Goal: Register for event/course

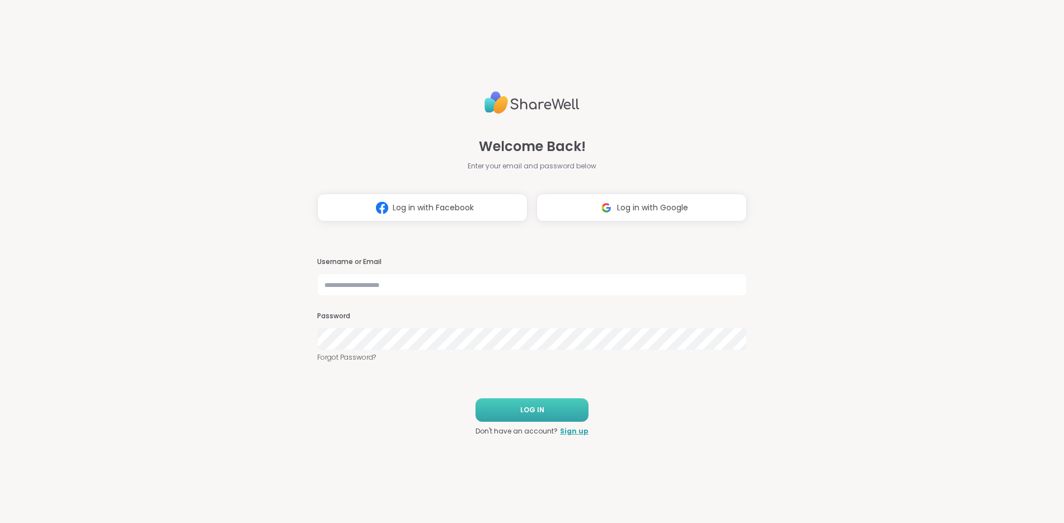
click at [550, 416] on button "LOG IN" at bounding box center [531, 409] width 113 height 23
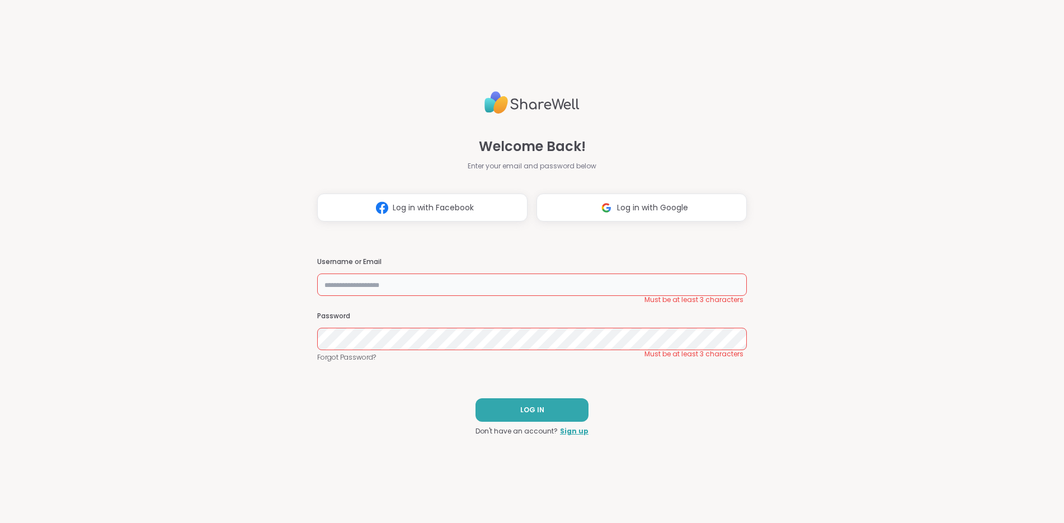
click at [452, 284] on input "text" at bounding box center [531, 284] width 429 height 22
type input "**********"
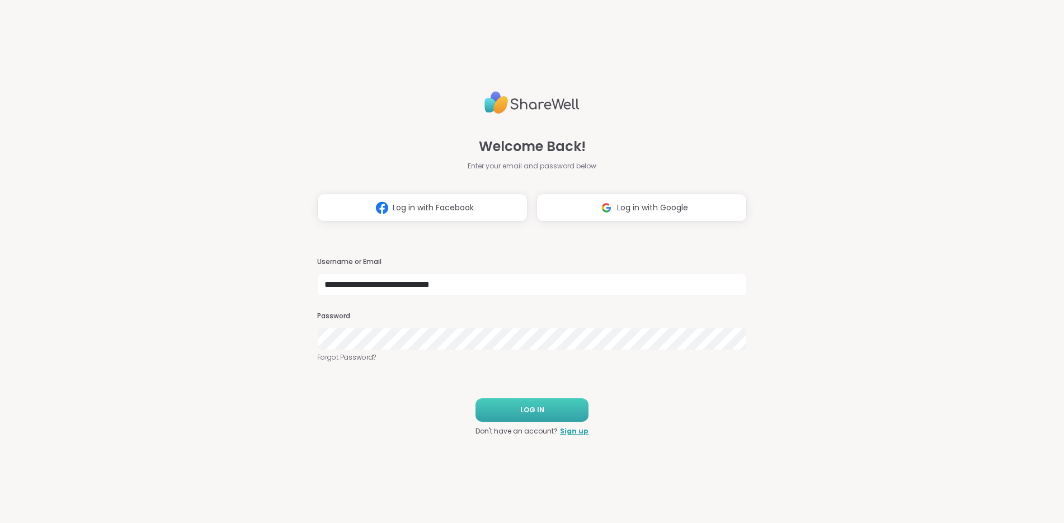
click at [536, 405] on span "LOG IN" at bounding box center [532, 410] width 24 height 10
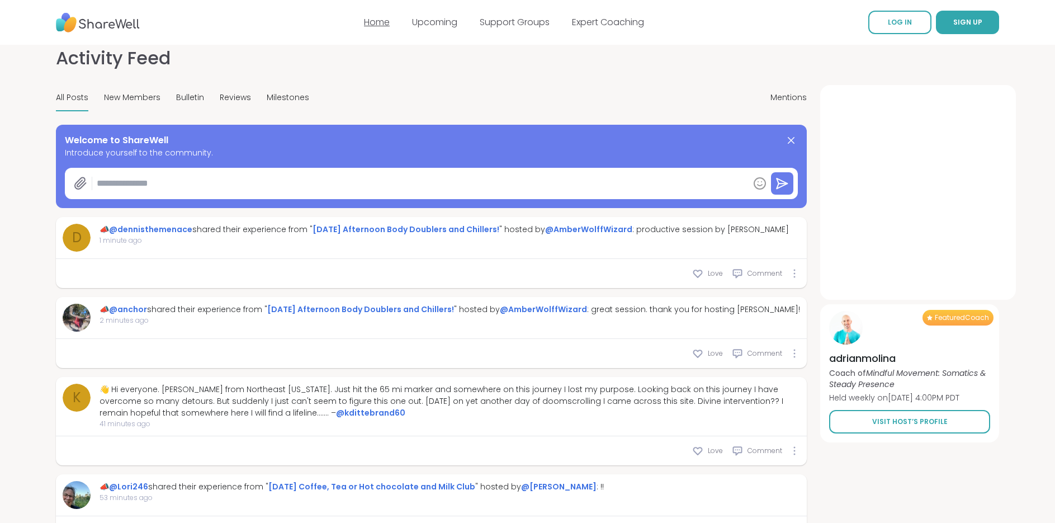
click at [375, 19] on link "Home" at bounding box center [377, 22] width 26 height 13
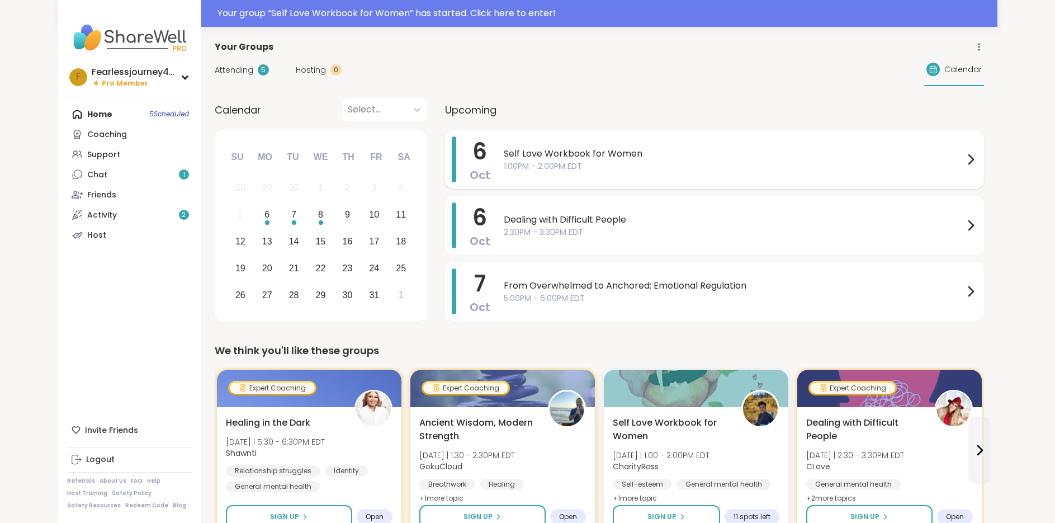
click at [624, 168] on span "1:00PM - 2:00PM EDT" at bounding box center [734, 166] width 460 height 12
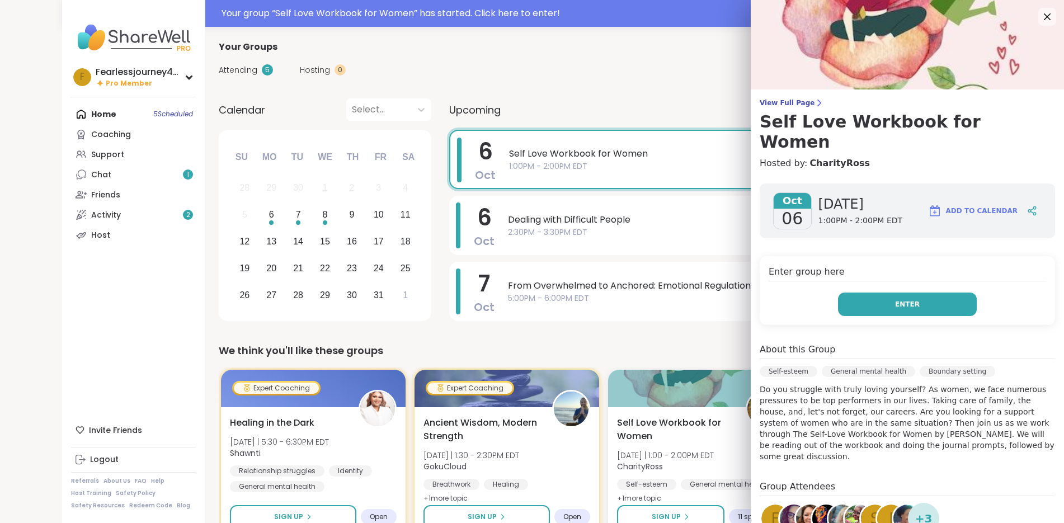
click at [905, 292] on button "Enter" at bounding box center [907, 303] width 139 height 23
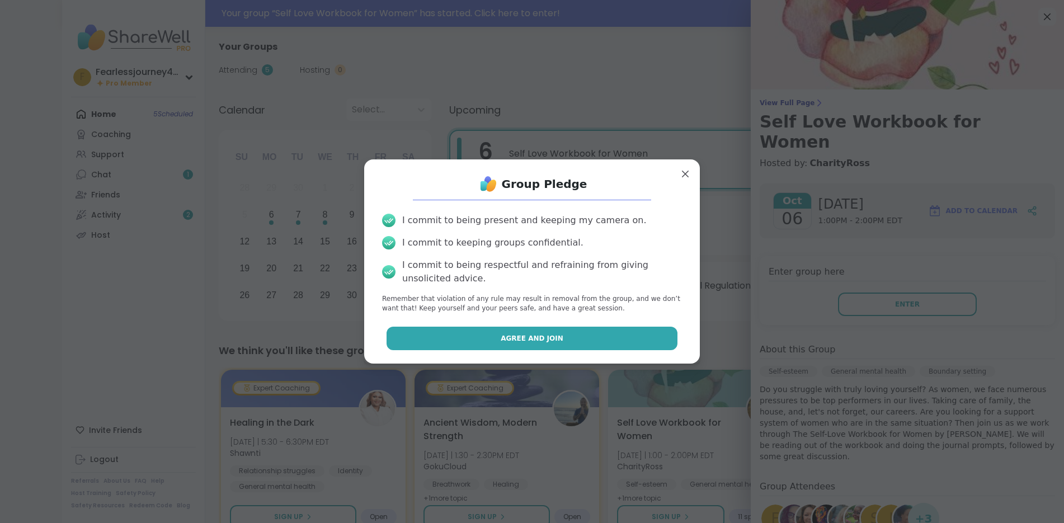
click at [523, 339] on span "Agree and Join" at bounding box center [532, 338] width 63 height 10
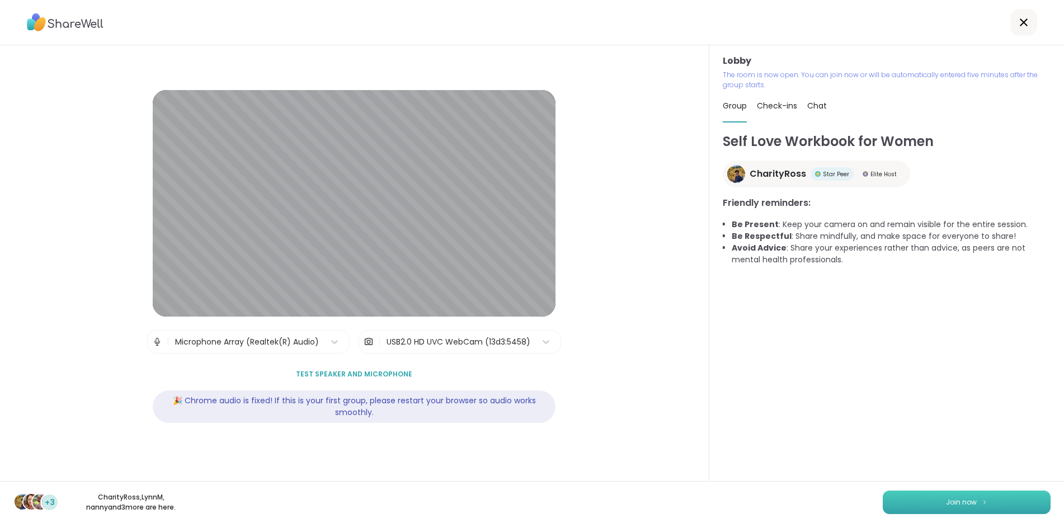
click at [934, 502] on button "Join now" at bounding box center [966, 501] width 168 height 23
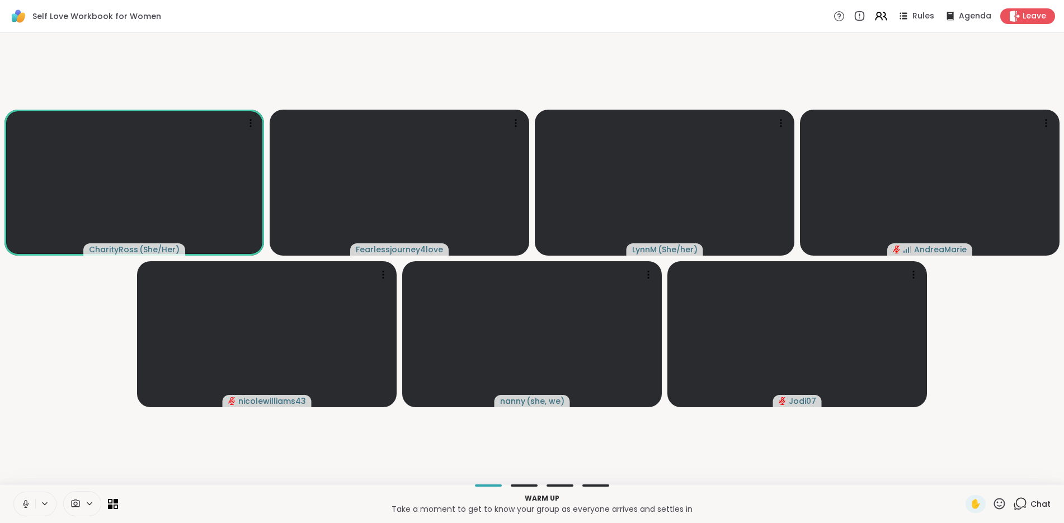
click at [27, 499] on icon at bounding box center [26, 504] width 10 height 10
click at [25, 504] on icon at bounding box center [26, 504] width 8 height 8
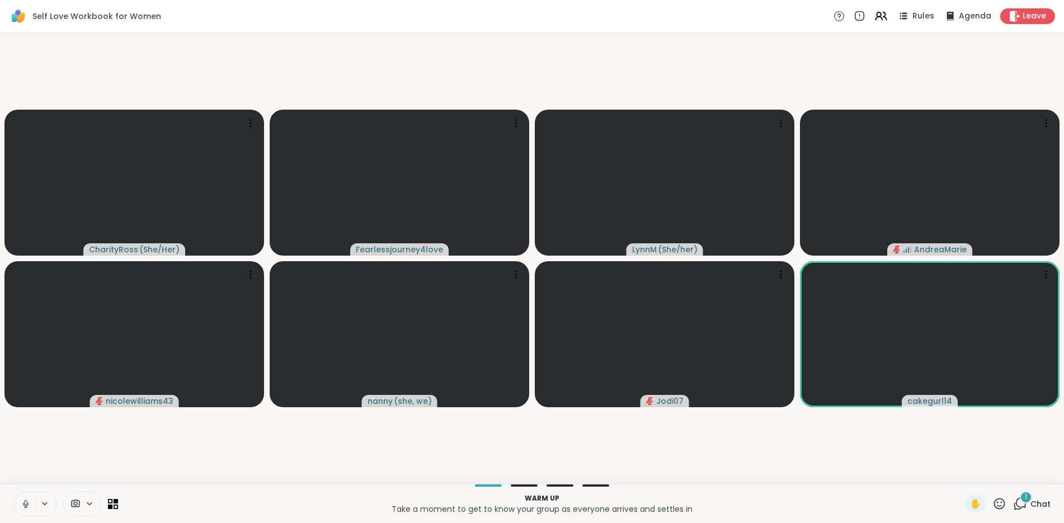
click at [26, 504] on icon at bounding box center [25, 502] width 3 height 5
click at [31, 503] on button at bounding box center [24, 503] width 21 height 23
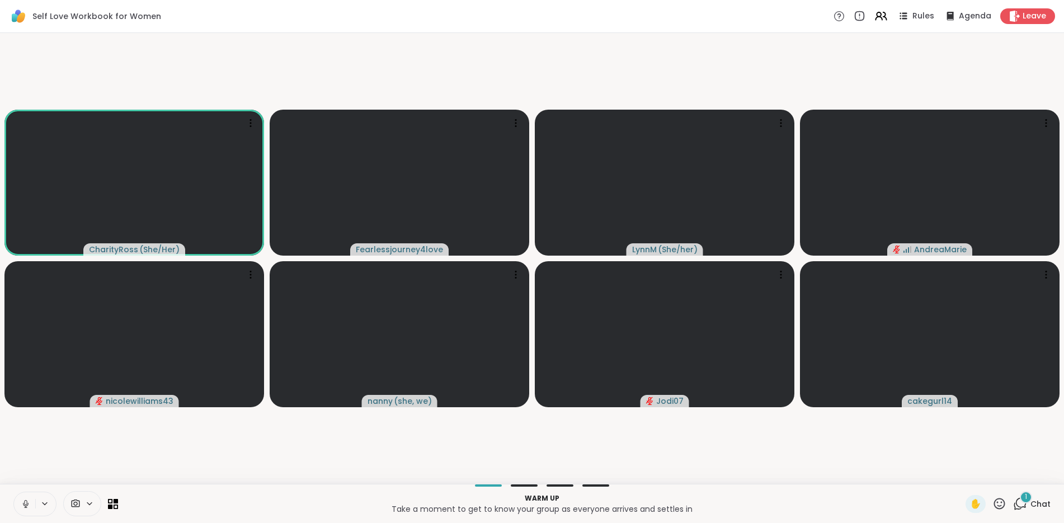
click at [29, 508] on icon at bounding box center [26, 504] width 10 height 10
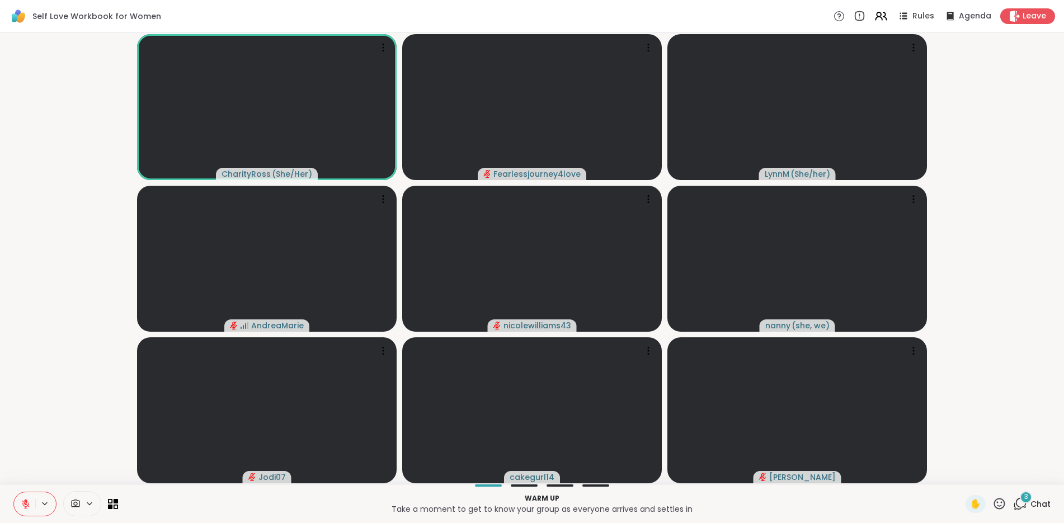
click at [1019, 502] on div "3" at bounding box center [1025, 497] width 12 height 12
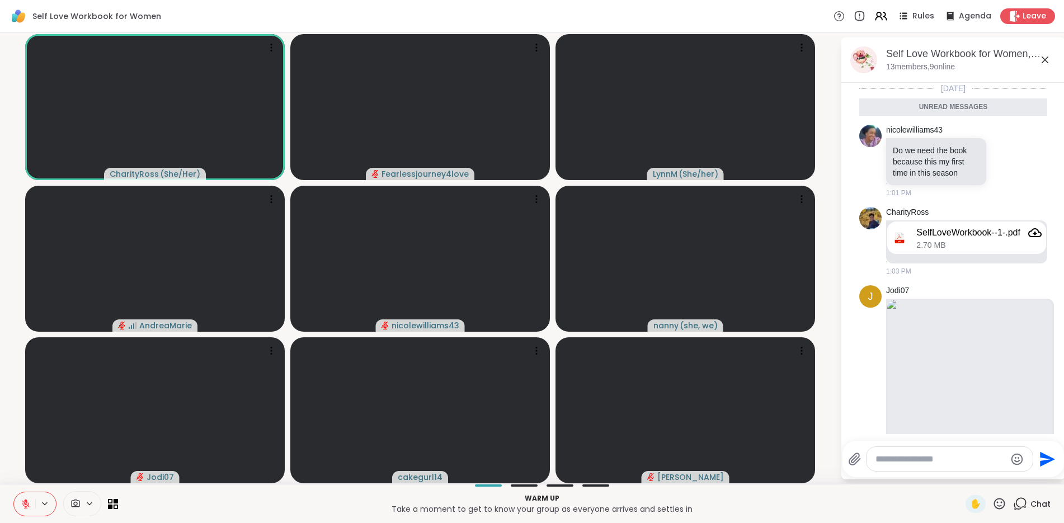
scroll to position [101, 0]
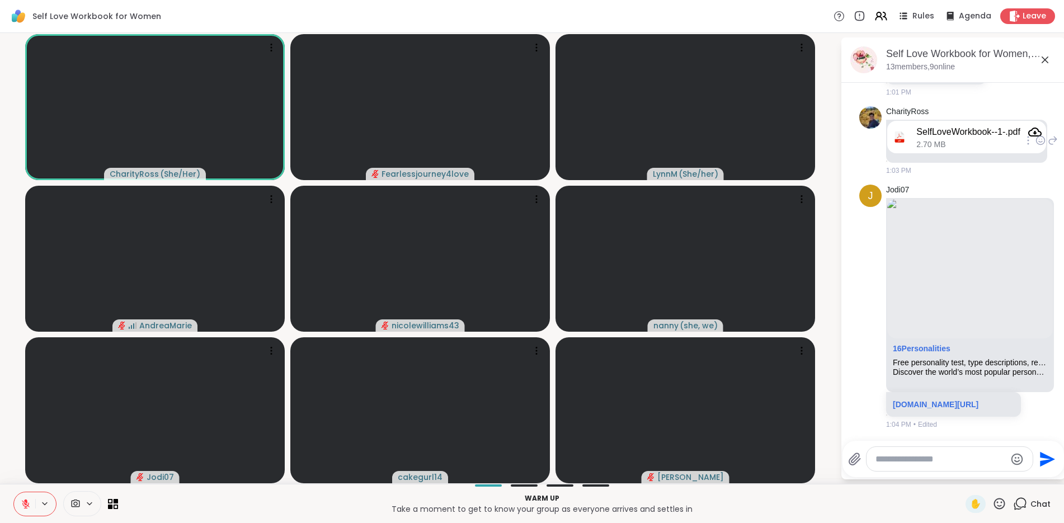
click at [1037, 130] on icon "Attachment" at bounding box center [1034, 131] width 13 height 13
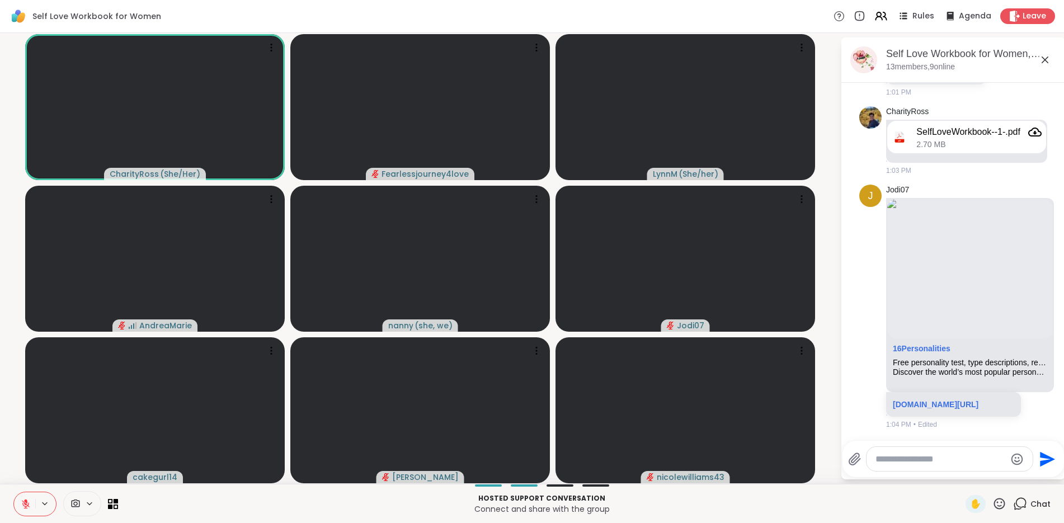
click at [22, 504] on icon at bounding box center [26, 504] width 10 height 10
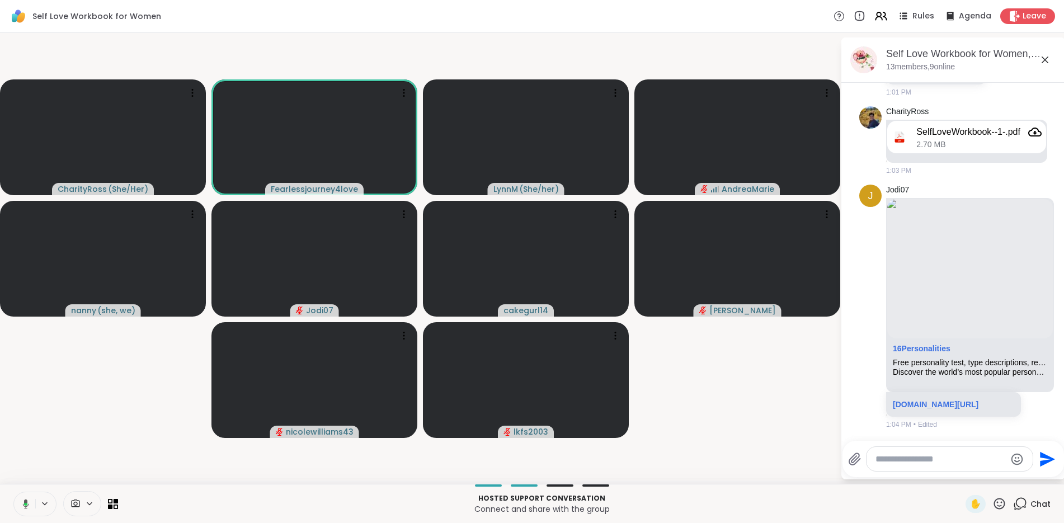
click at [27, 507] on icon at bounding box center [24, 504] width 10 height 10
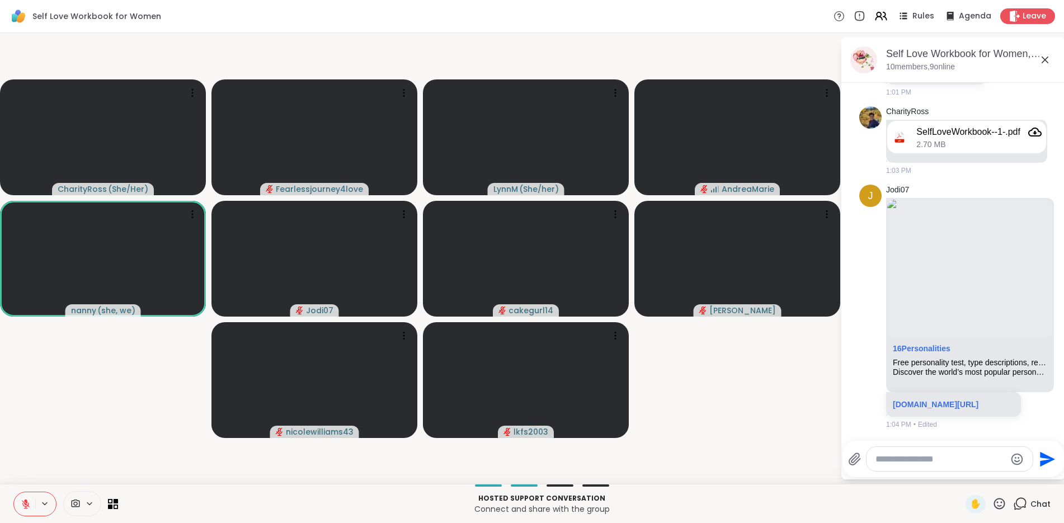
click at [87, 504] on icon at bounding box center [89, 504] width 9 height 10
click at [74, 502] on icon at bounding box center [76, 503] width 8 height 8
click at [78, 502] on icon at bounding box center [75, 503] width 10 height 11
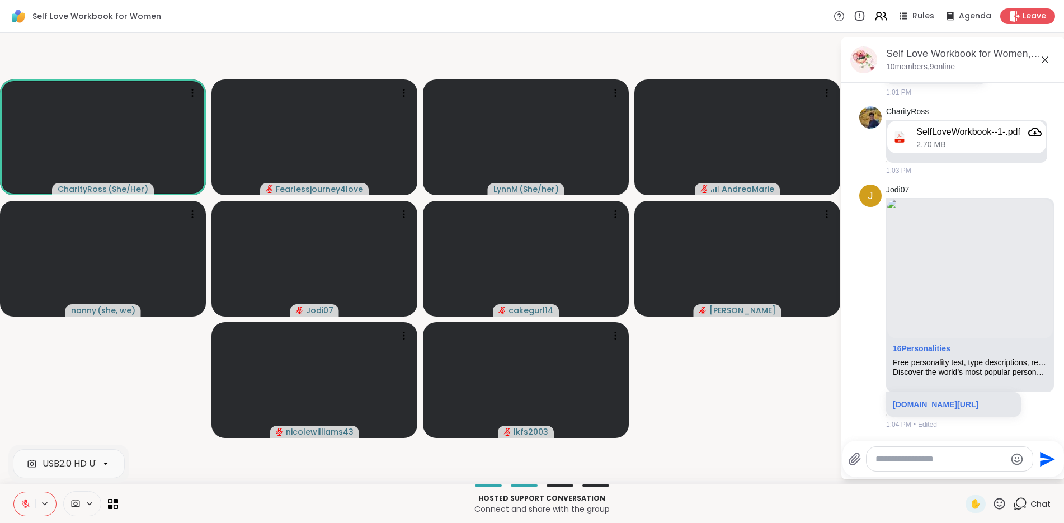
scroll to position [0, 39]
click at [107, 466] on icon at bounding box center [106, 464] width 10 height 10
click at [132, 405] on video-player-container "CharityRoss ( She/Her ) Fearlessjourney4love [PERSON_NAME] ( She/her ) [PERSON_…" at bounding box center [420, 258] width 827 height 442
click at [401, 91] on icon at bounding box center [403, 92] width 11 height 11
click at [339, 158] on video at bounding box center [314, 137] width 206 height 116
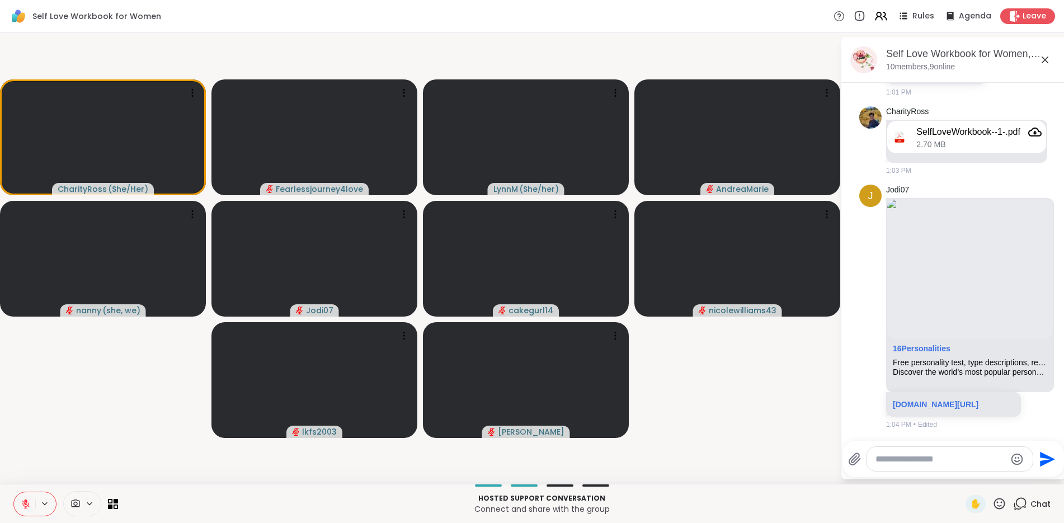
click at [942, 460] on textarea "Type your message" at bounding box center [940, 459] width 130 height 11
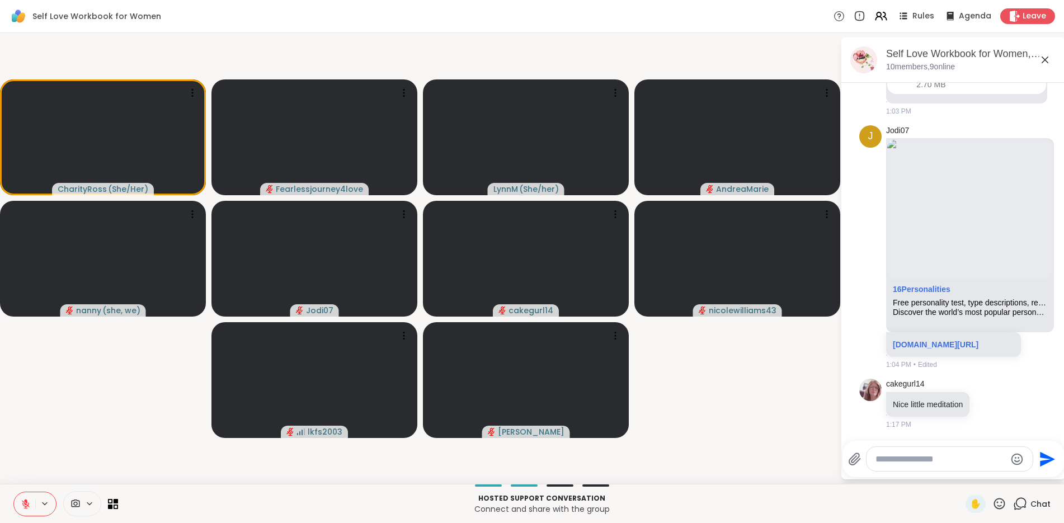
scroll to position [134, 0]
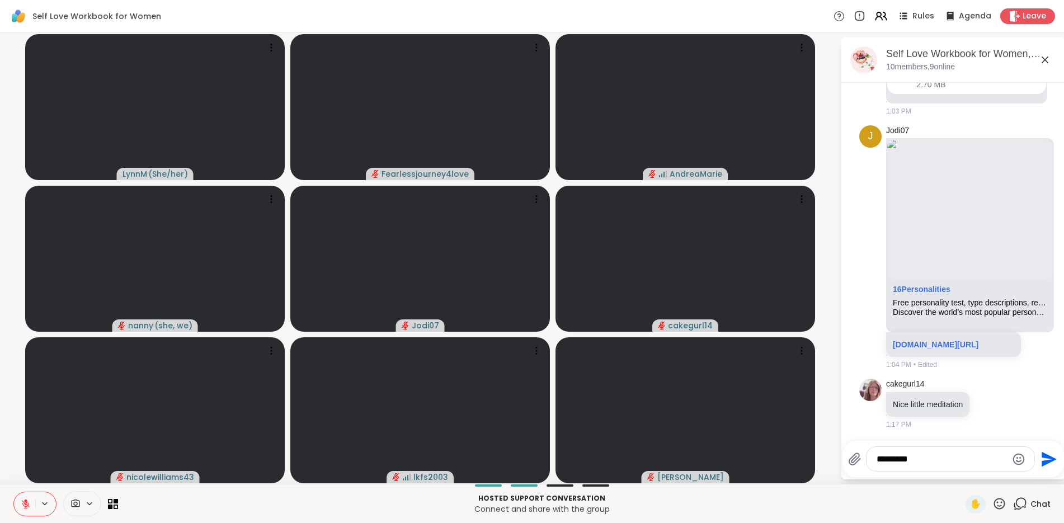
type textarea "*********"
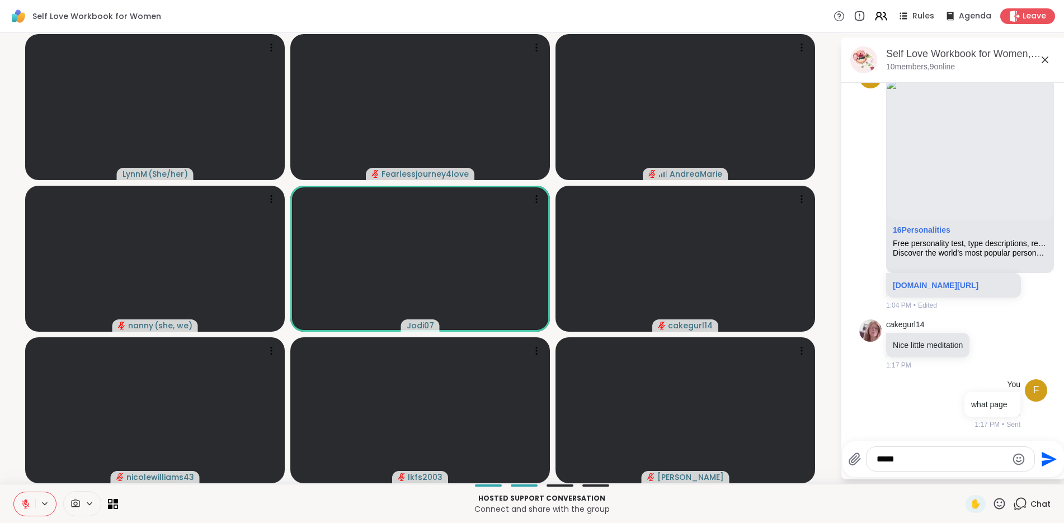
type textarea "*****"
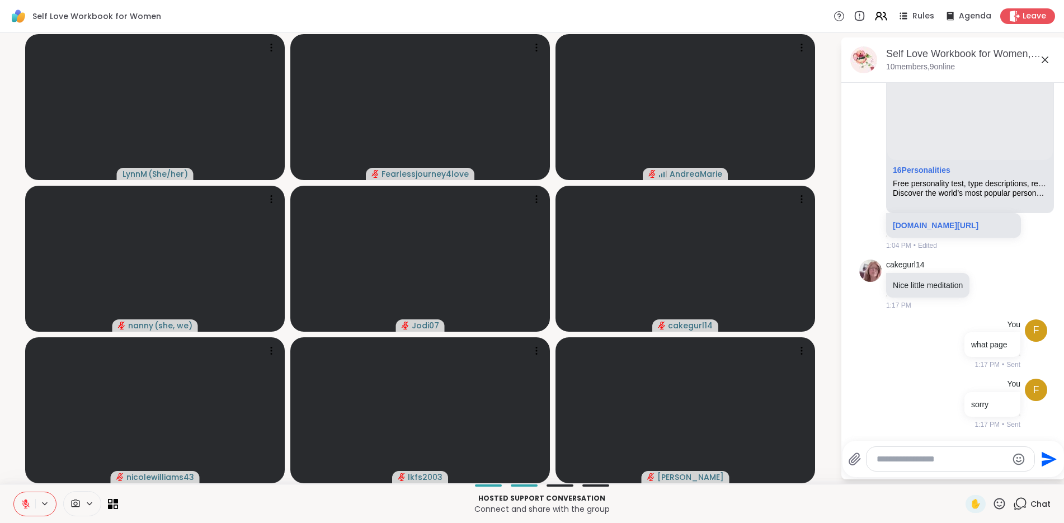
click at [31, 509] on button at bounding box center [24, 503] width 21 height 23
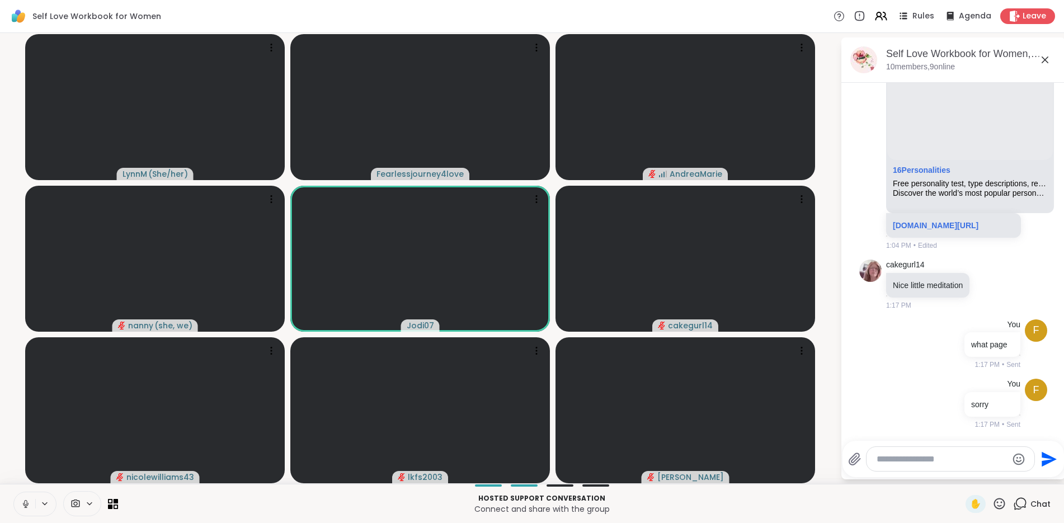
scroll to position [324, 0]
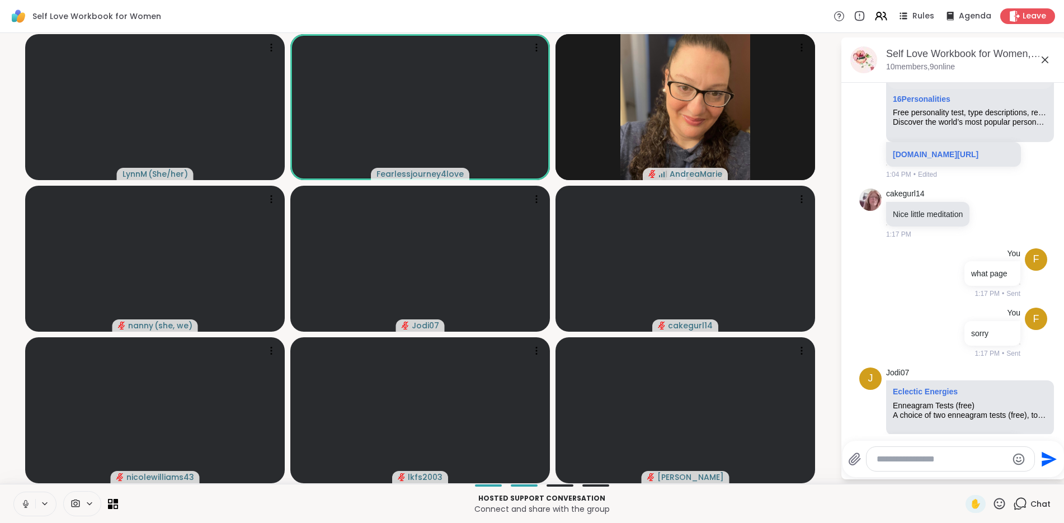
click at [27, 508] on icon at bounding box center [26, 504] width 10 height 10
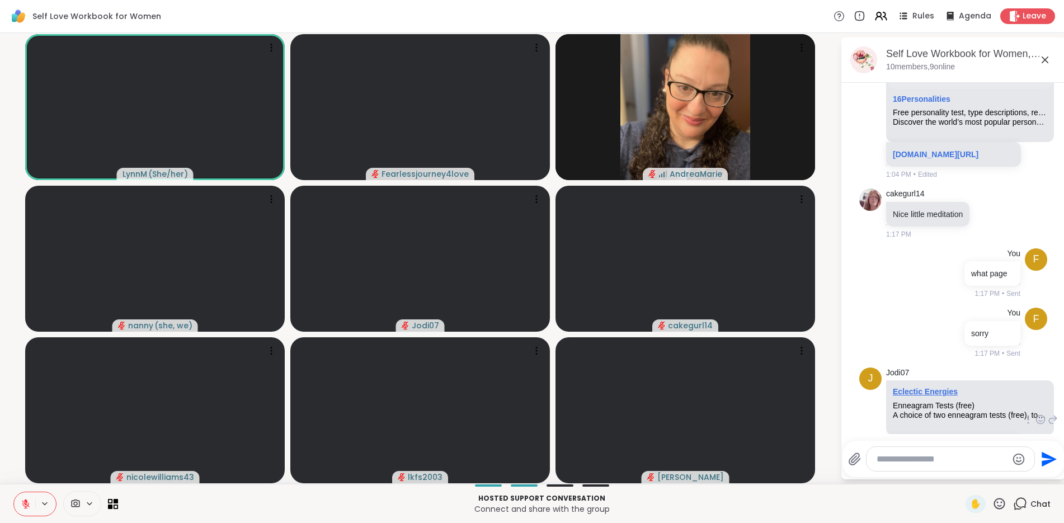
click at [929, 393] on link "Eclectic Energies" at bounding box center [925, 391] width 65 height 9
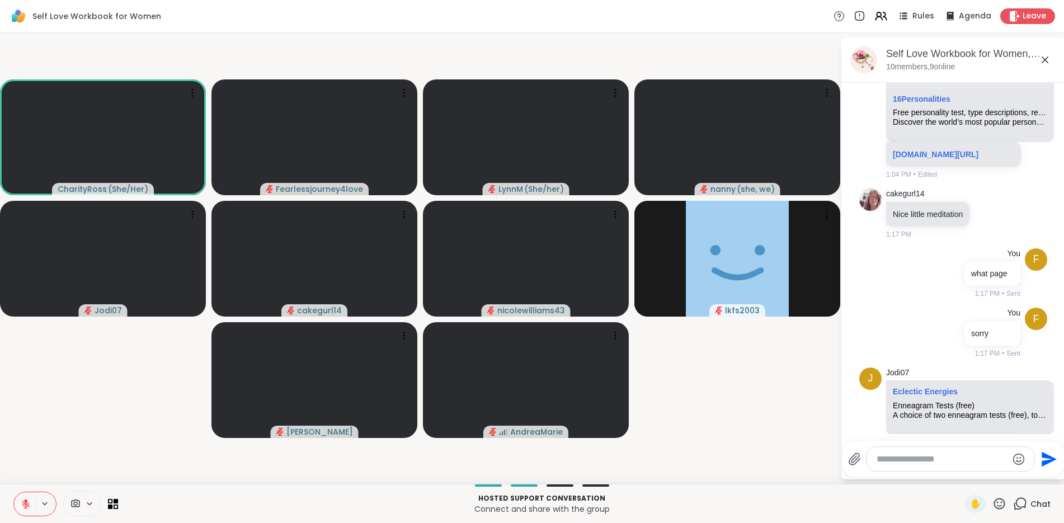
click at [30, 506] on icon at bounding box center [26, 504] width 10 height 10
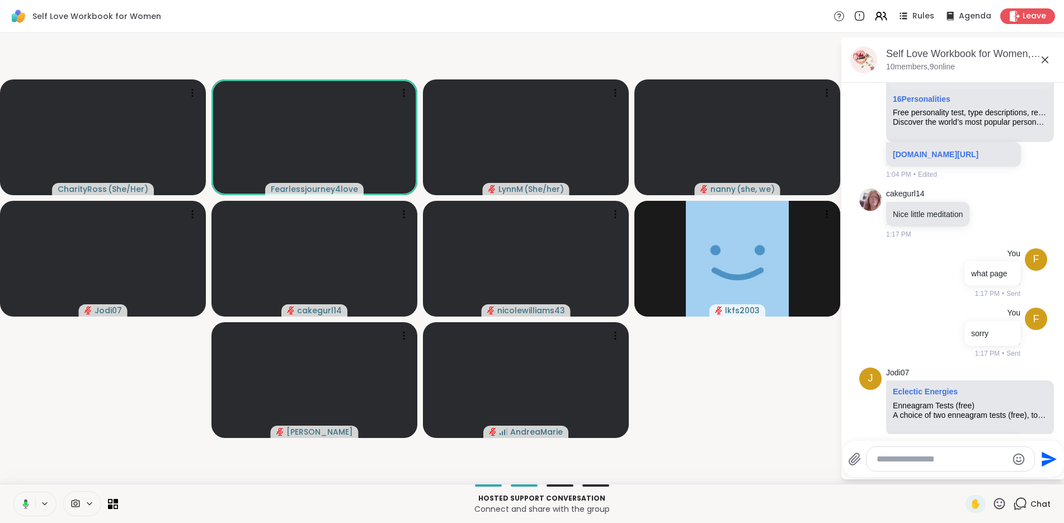
click at [27, 504] on icon at bounding box center [25, 503] width 3 height 4
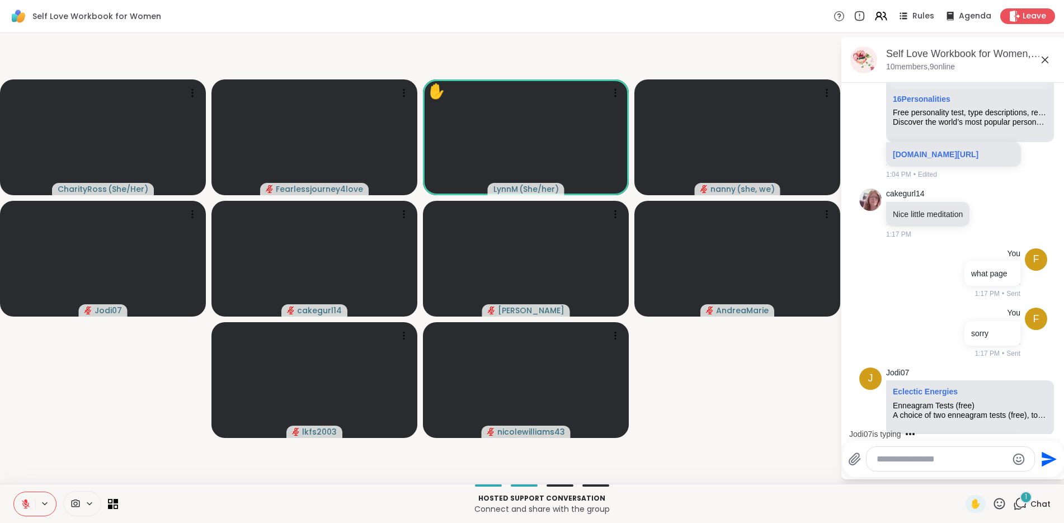
scroll to position [438, 0]
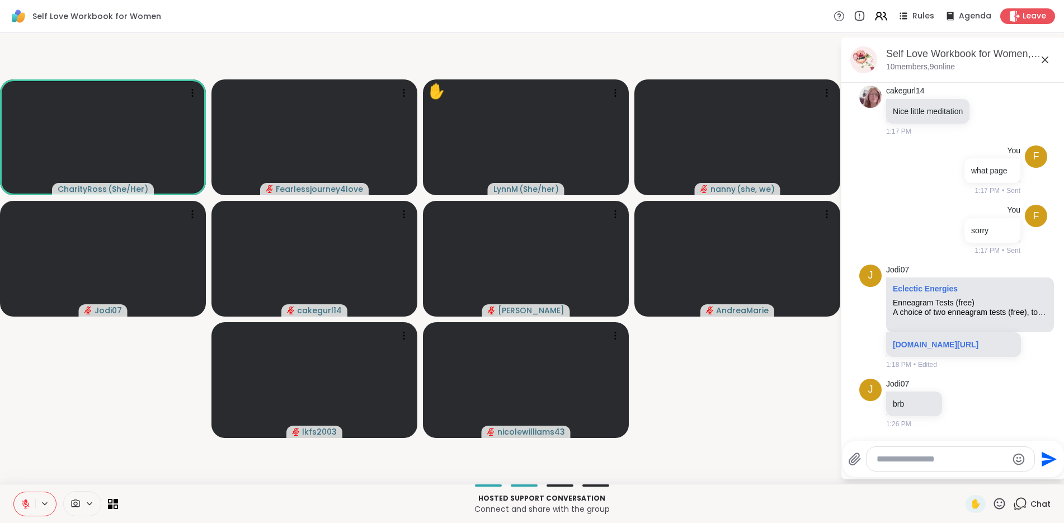
click at [21, 507] on icon at bounding box center [26, 504] width 10 height 10
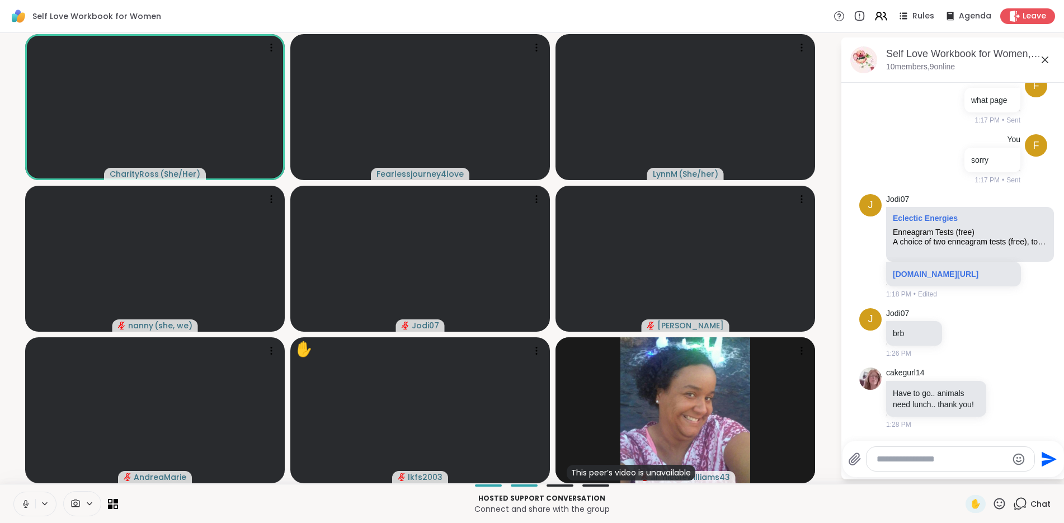
click at [25, 507] on icon at bounding box center [25, 507] width 3 height 1
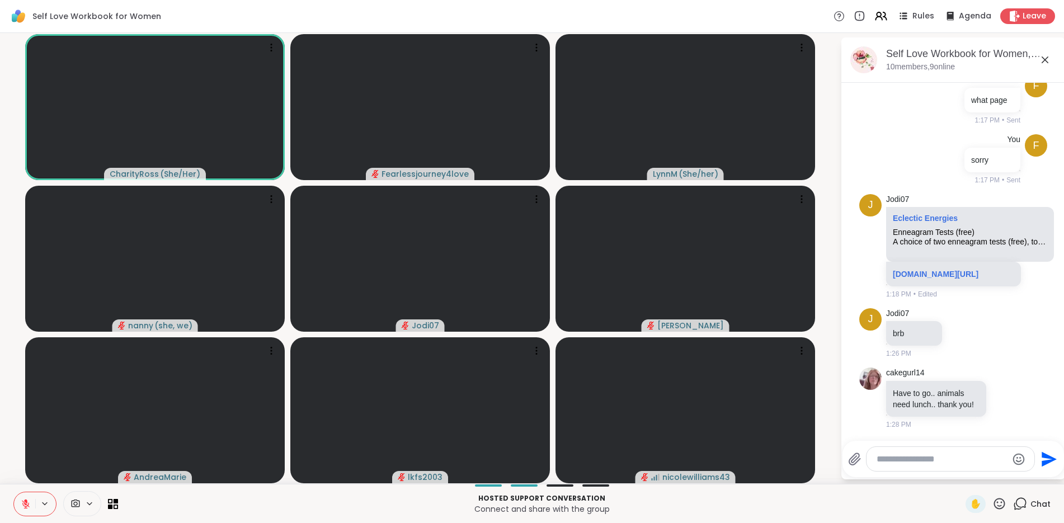
scroll to position [579, 0]
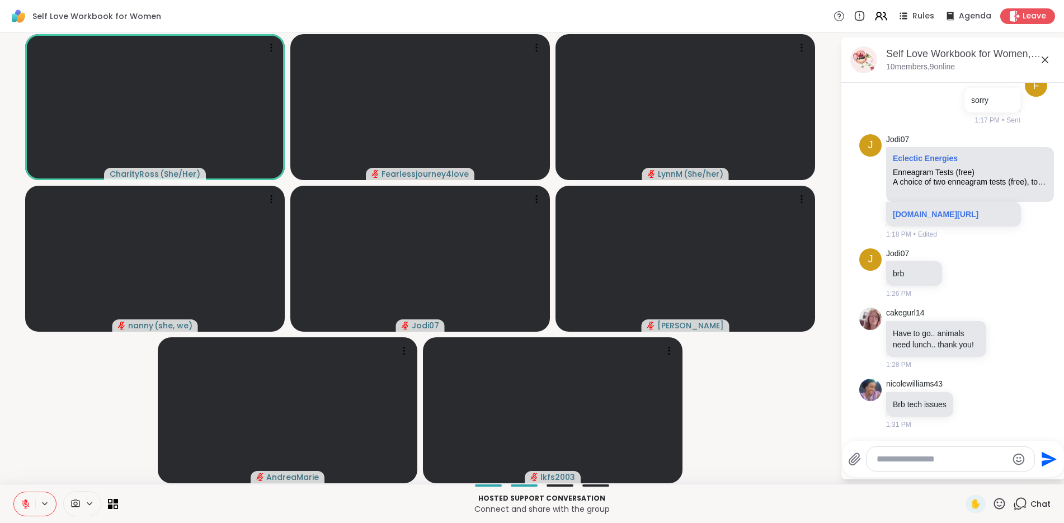
click at [22, 508] on icon at bounding box center [26, 504] width 10 height 10
click at [26, 506] on icon at bounding box center [26, 504] width 10 height 10
click at [994, 506] on icon at bounding box center [999, 503] width 11 height 11
click at [961, 472] on span "❤️" at bounding box center [966, 474] width 11 height 13
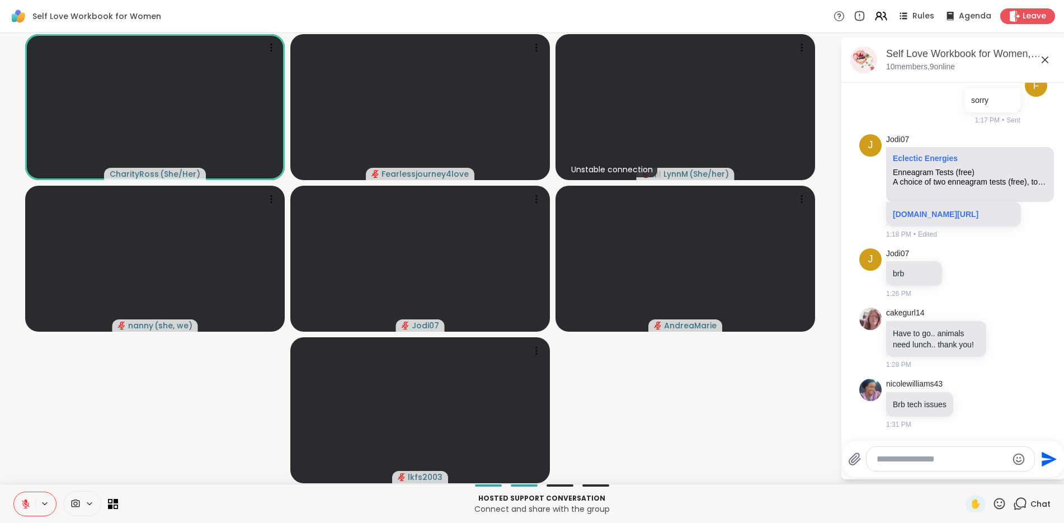
click at [30, 511] on button at bounding box center [24, 503] width 21 height 23
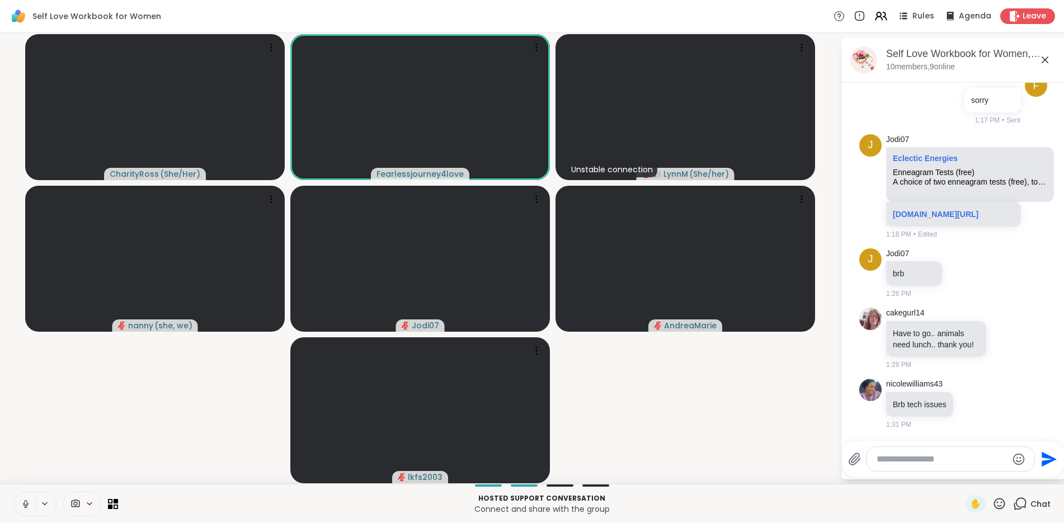
click at [26, 506] on icon at bounding box center [25, 507] width 1 height 2
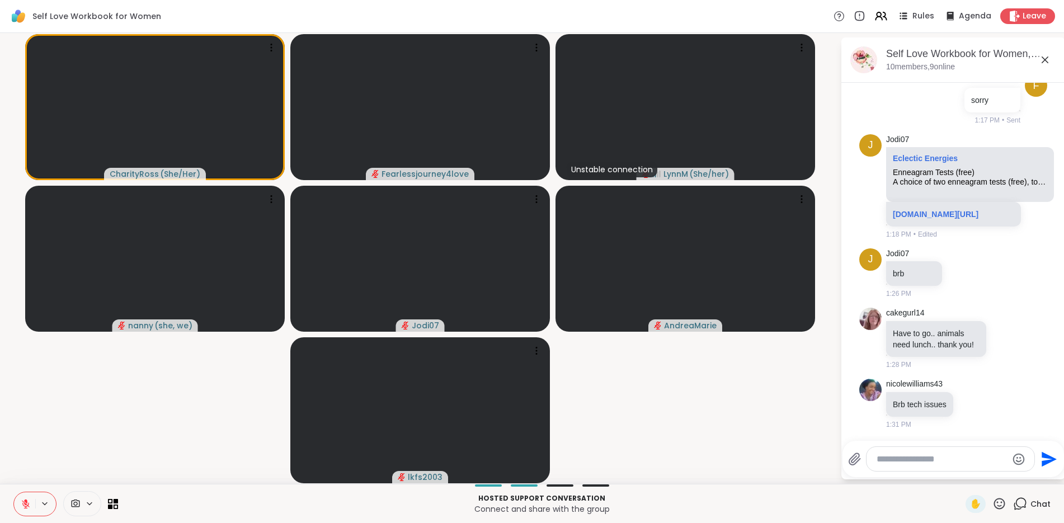
click at [30, 503] on icon at bounding box center [26, 504] width 10 height 10
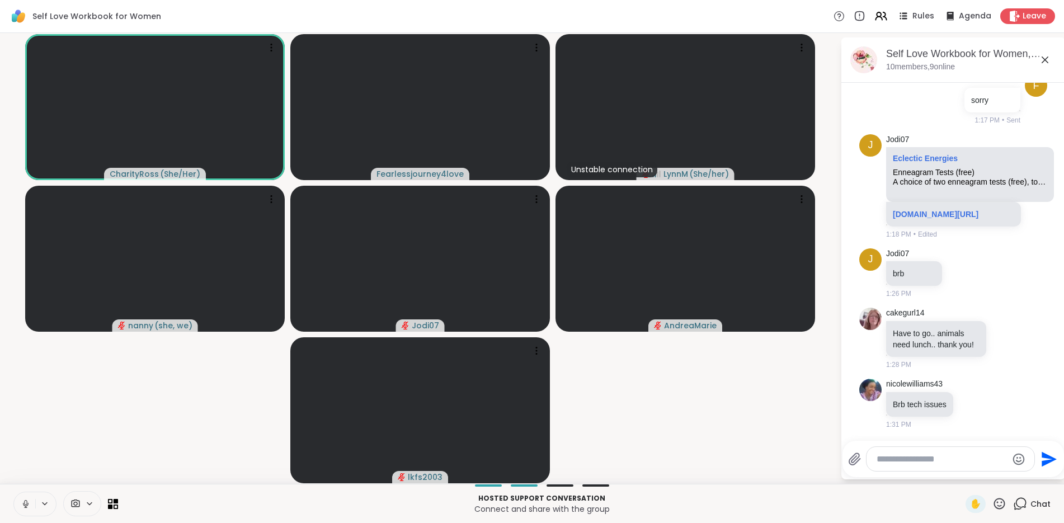
click at [29, 507] on icon at bounding box center [26, 504] width 10 height 10
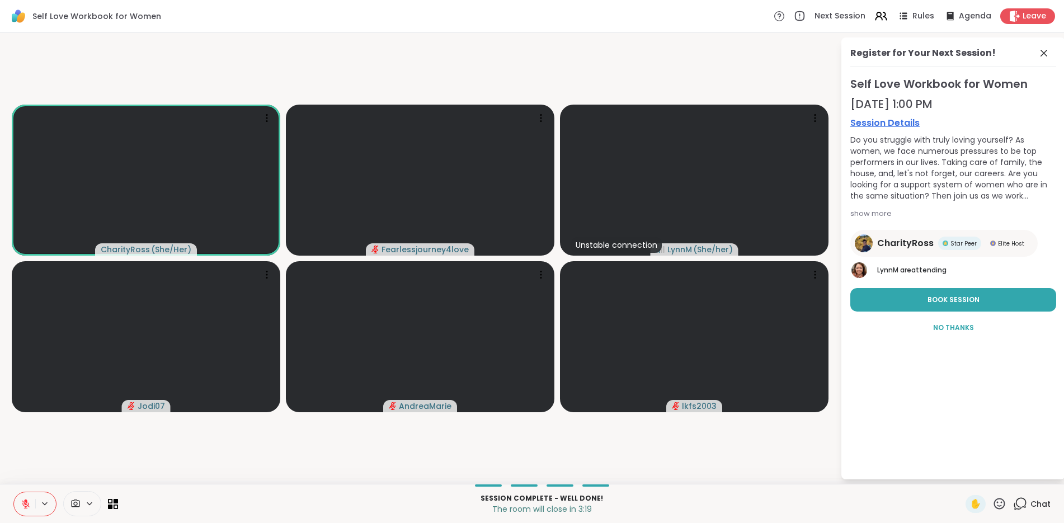
click at [752, 467] on video-player-container "CharityRoss ( She/Her ) Fearlessjourney4love Unstable connection [PERSON_NAME] …" at bounding box center [420, 258] width 827 height 442
click at [28, 508] on icon at bounding box center [26, 504] width 10 height 10
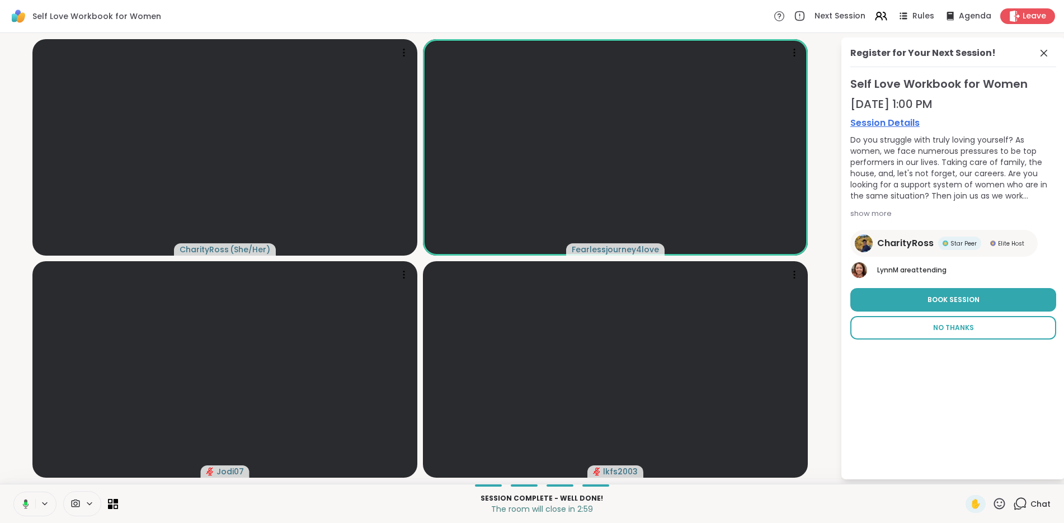
click at [953, 327] on span "No Thanks" at bounding box center [953, 328] width 41 height 10
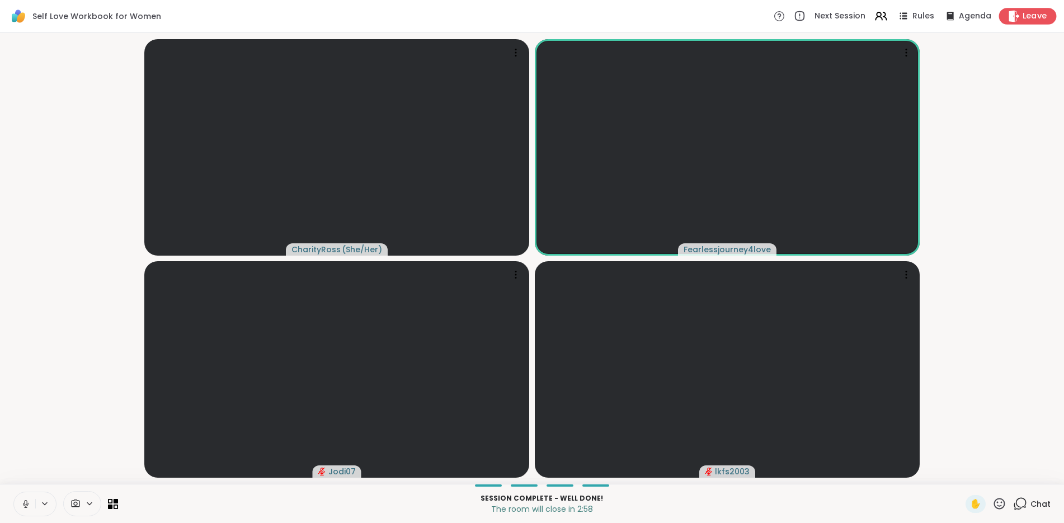
click at [1032, 19] on span "Leave" at bounding box center [1034, 17] width 25 height 12
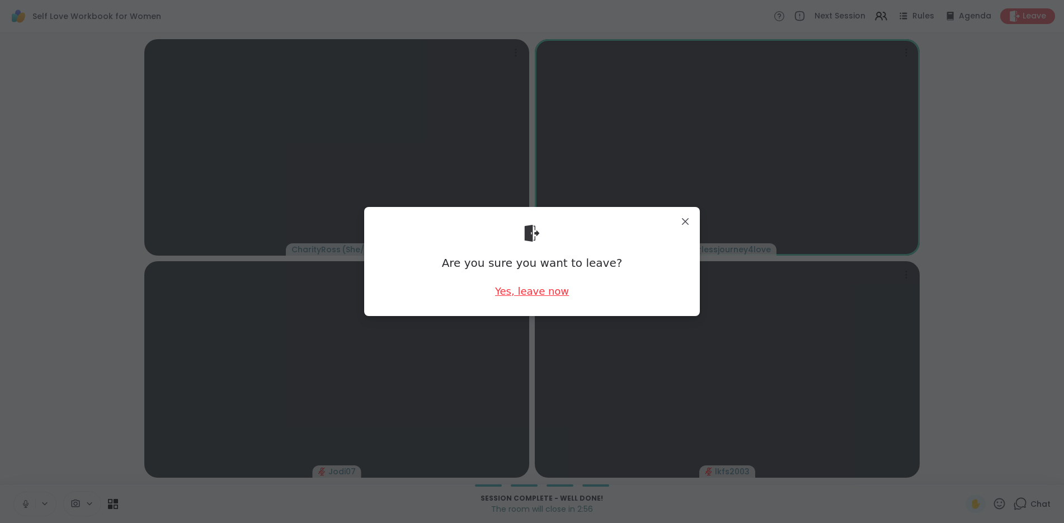
click at [539, 294] on div "Yes, leave now" at bounding box center [532, 291] width 74 height 14
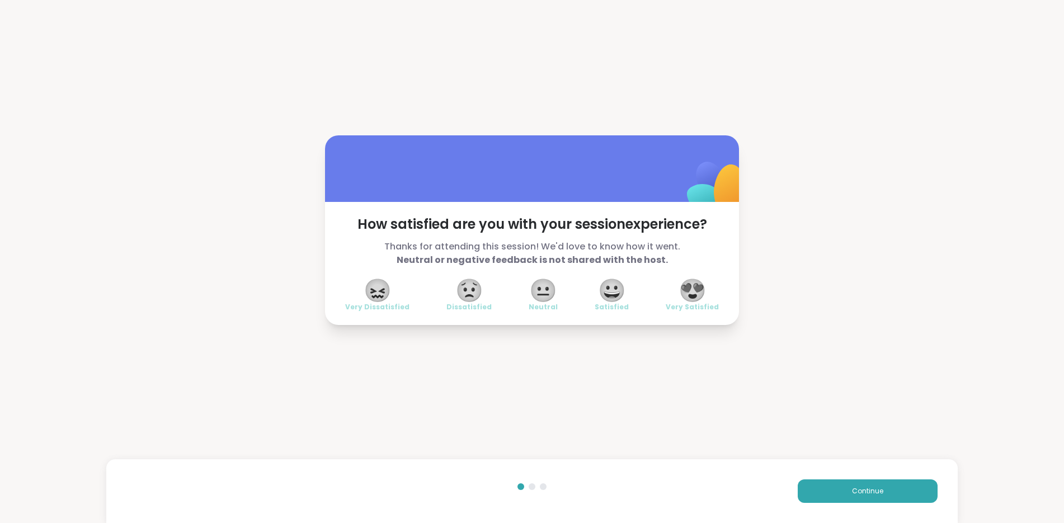
click at [695, 295] on span "😍" at bounding box center [692, 290] width 28 height 20
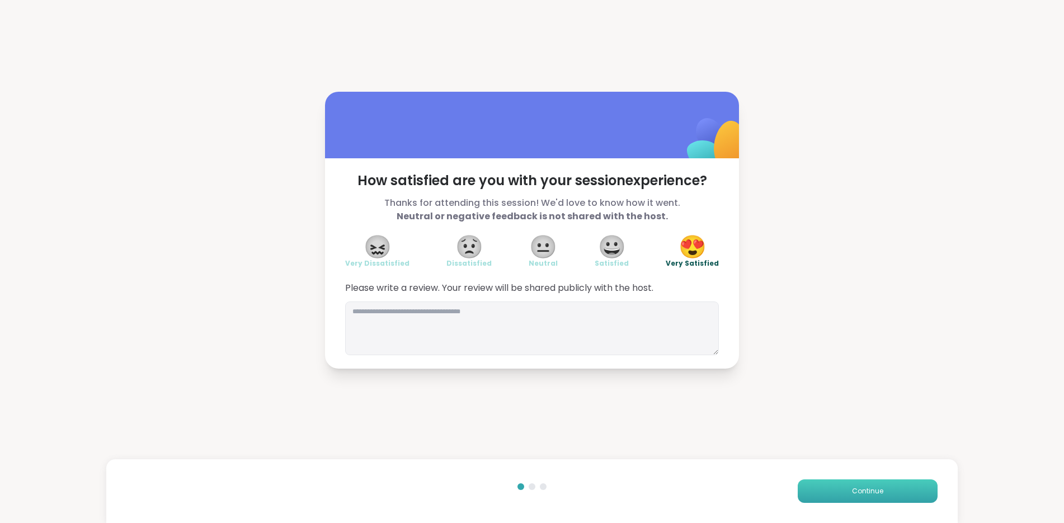
click at [852, 493] on span "Continue" at bounding box center [867, 491] width 31 height 10
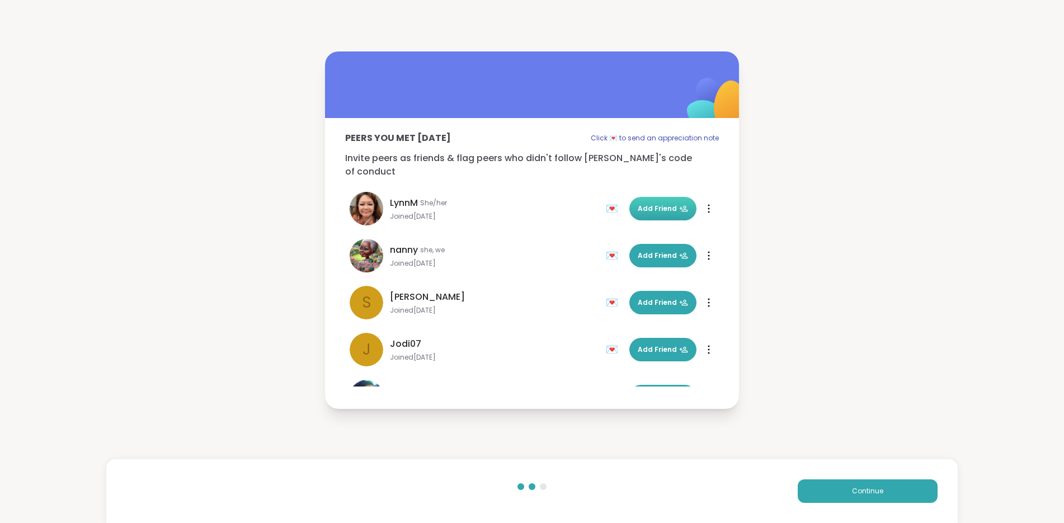
click at [660, 204] on span "Add Friend" at bounding box center [663, 209] width 50 height 10
click at [651, 251] on span "Add Friend" at bounding box center [663, 256] width 50 height 10
click at [651, 300] on span "Add Friend" at bounding box center [663, 303] width 50 height 10
click at [655, 344] on span "Add Friend" at bounding box center [663, 349] width 50 height 10
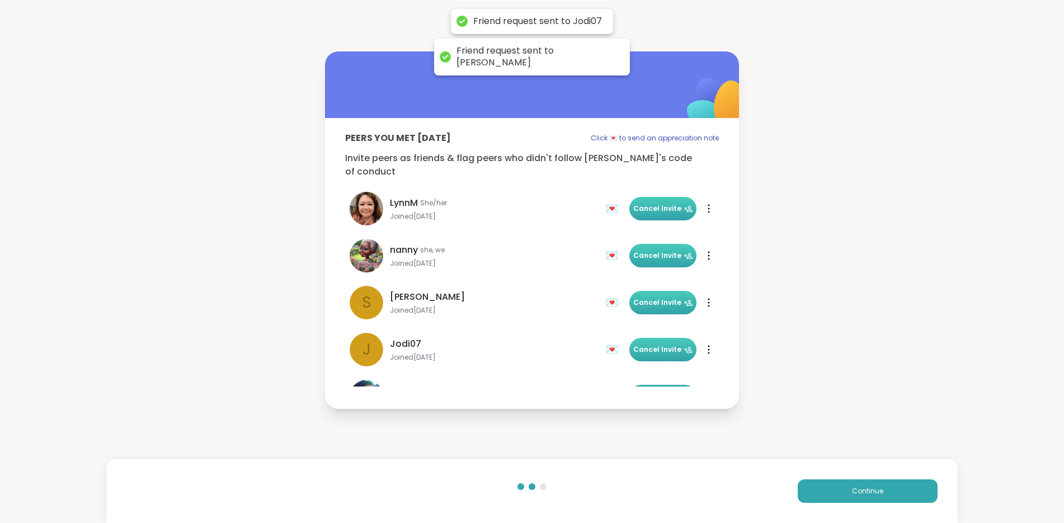
scroll to position [112, 0]
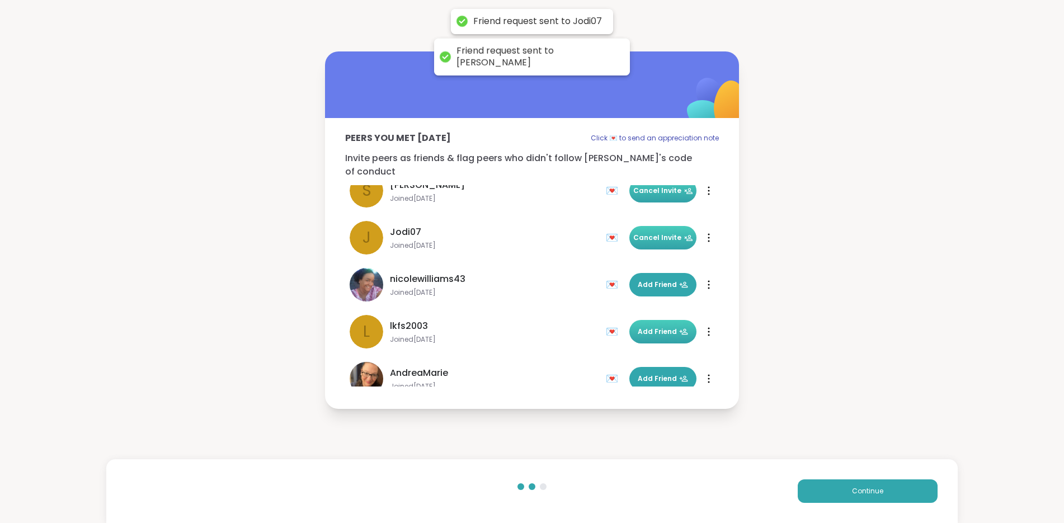
click at [653, 327] on span "Add Friend" at bounding box center [663, 332] width 50 height 10
click at [653, 374] on span "Add Friend" at bounding box center [663, 379] width 50 height 10
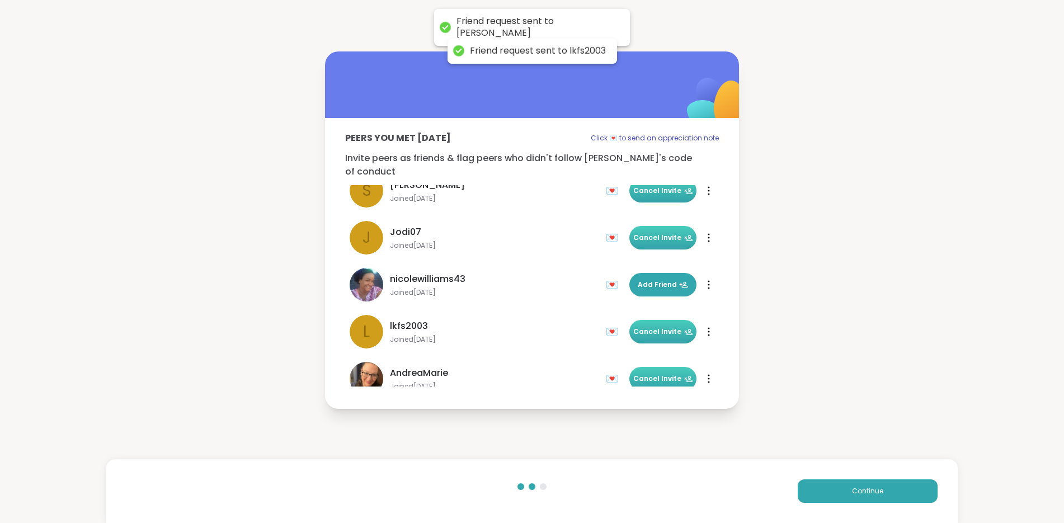
scroll to position [221, 0]
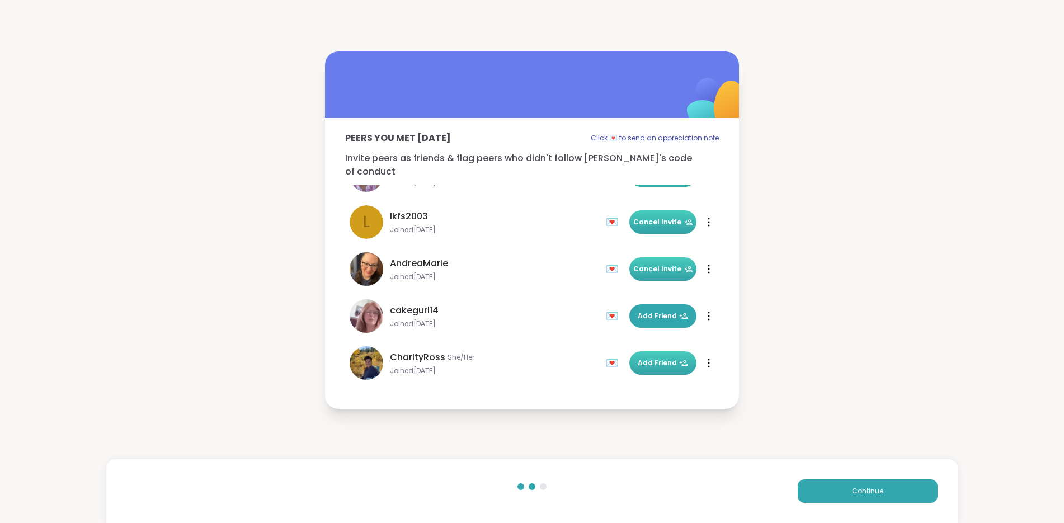
click at [646, 358] on span "Add Friend" at bounding box center [663, 363] width 50 height 10
click at [649, 311] on span "Add Friend" at bounding box center [663, 316] width 50 height 10
click at [718, 95] on img at bounding box center [715, 104] width 111 height 111
click at [897, 485] on button "Continue" at bounding box center [867, 490] width 140 height 23
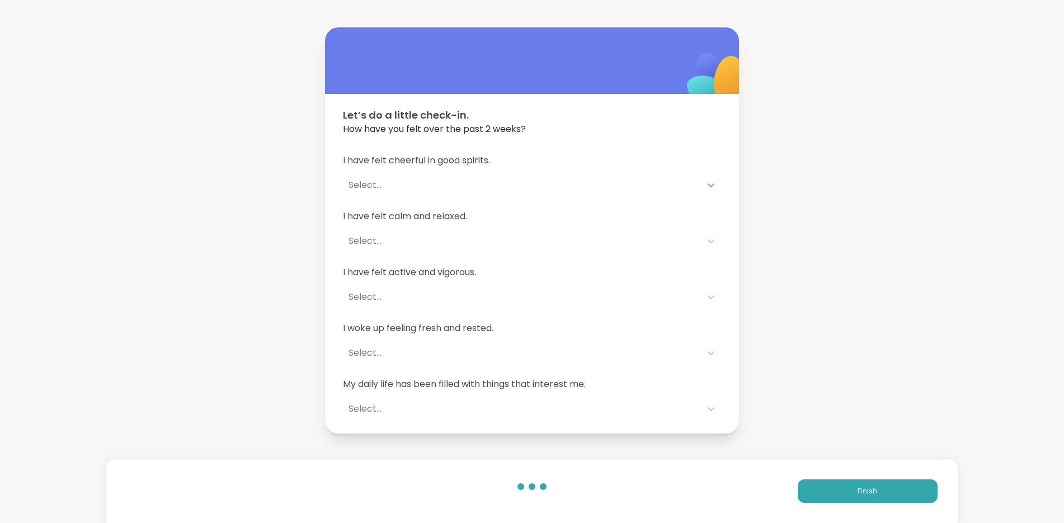
click at [705, 188] on icon at bounding box center [710, 185] width 11 height 11
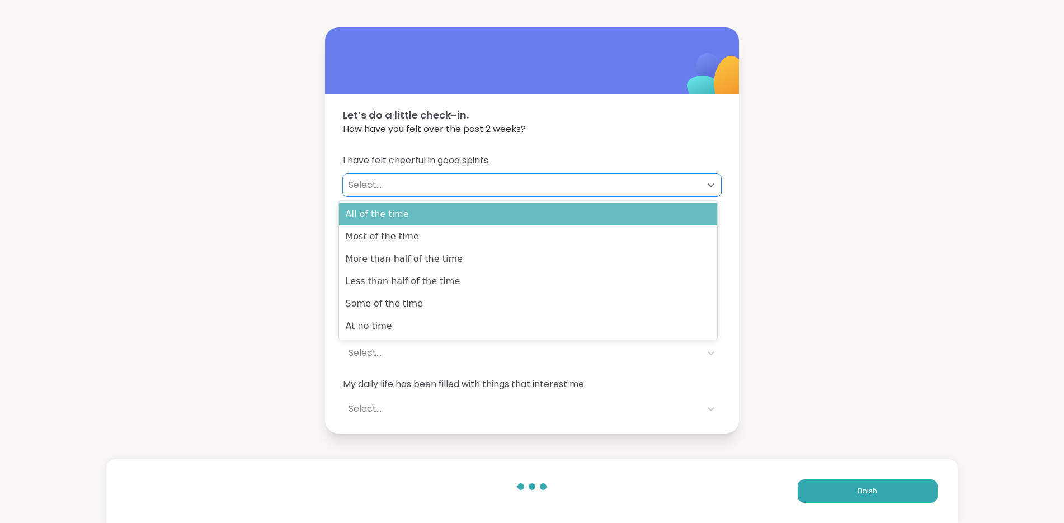
click at [664, 219] on div "All of the time" at bounding box center [528, 214] width 378 height 22
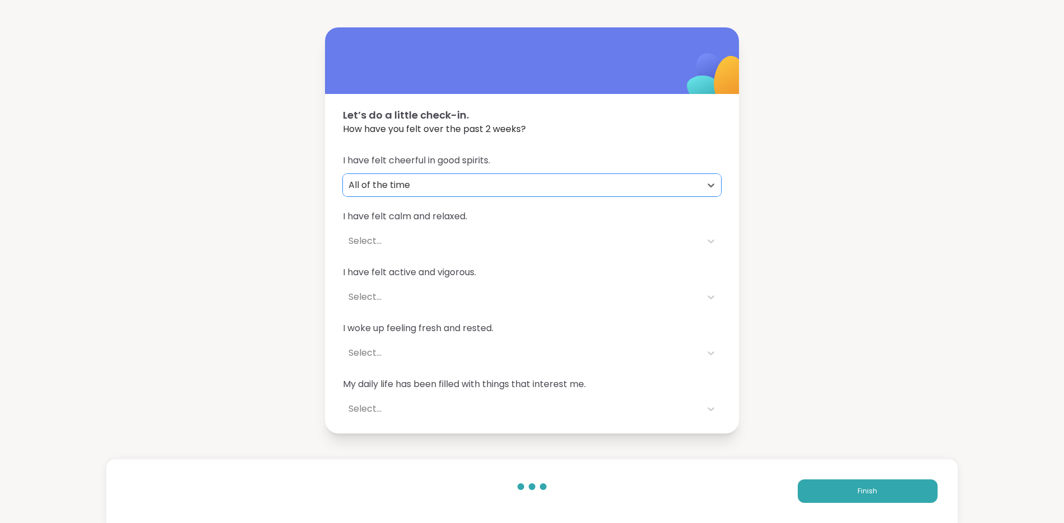
click at [668, 232] on div "Select..." at bounding box center [522, 241] width 358 height 22
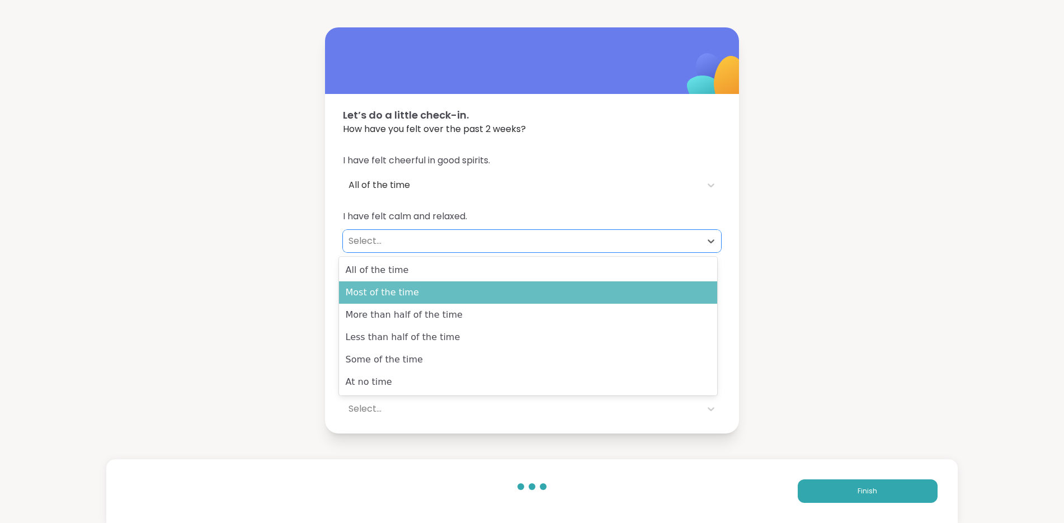
click at [661, 284] on div "Most of the time" at bounding box center [528, 292] width 378 height 22
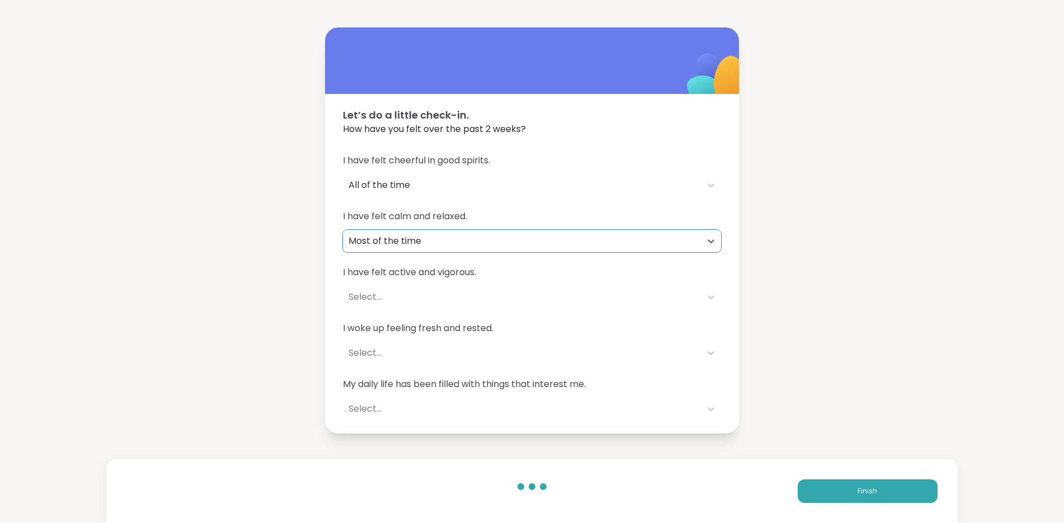
click at [678, 310] on div "I have felt cheerful in good spirits. All of the time I have felt calm and rela…" at bounding box center [532, 286] width 414 height 293
click at [675, 295] on div "Select..." at bounding box center [521, 296] width 347 height 13
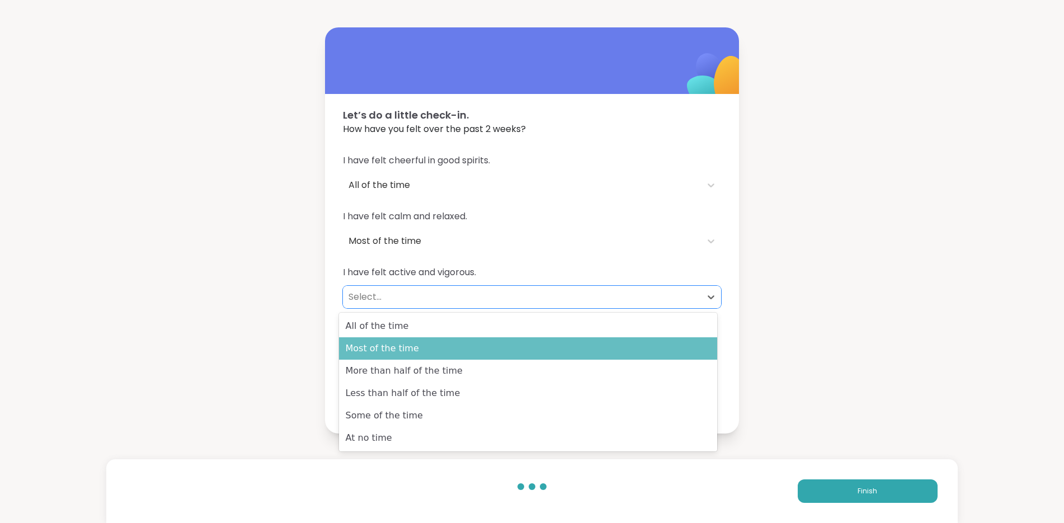
click at [663, 342] on div "Most of the time" at bounding box center [528, 348] width 378 height 22
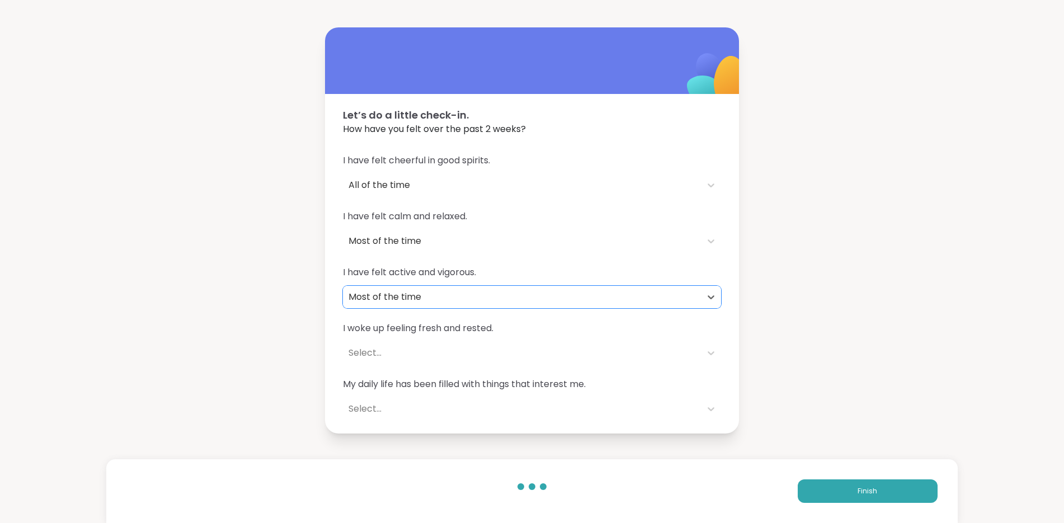
click at [670, 359] on div "Select..." at bounding box center [521, 352] width 347 height 13
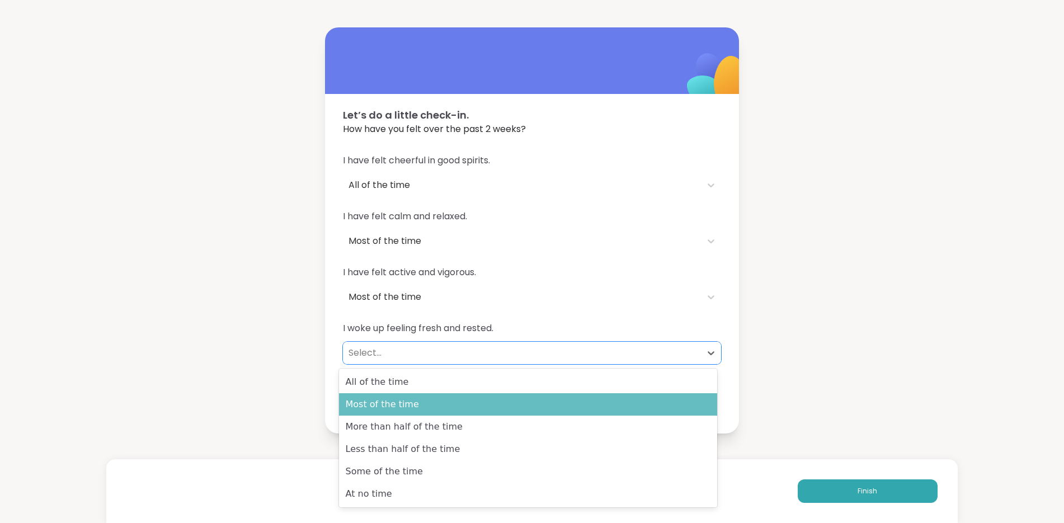
click at [665, 404] on div "Most of the time" at bounding box center [528, 404] width 378 height 22
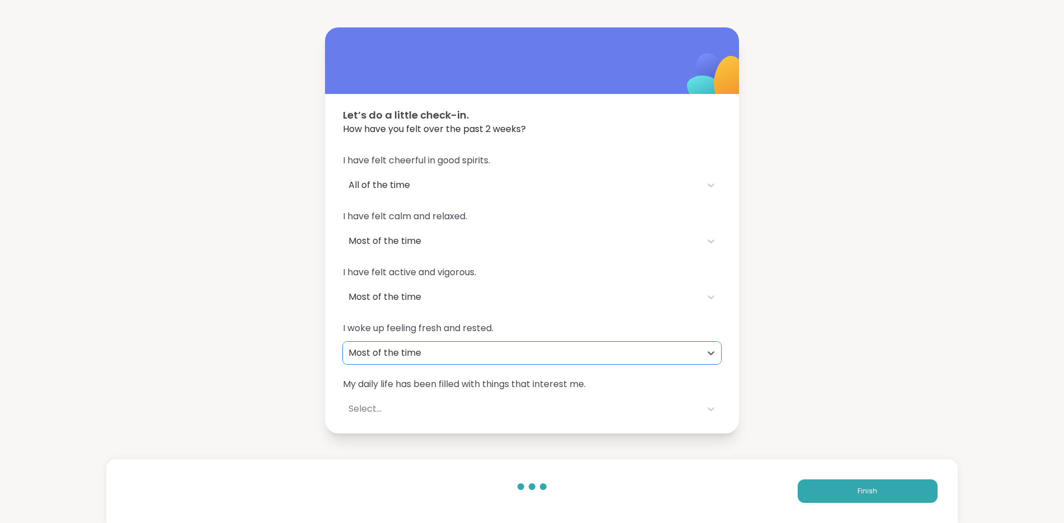
click at [666, 404] on div "Select..." at bounding box center [521, 408] width 347 height 13
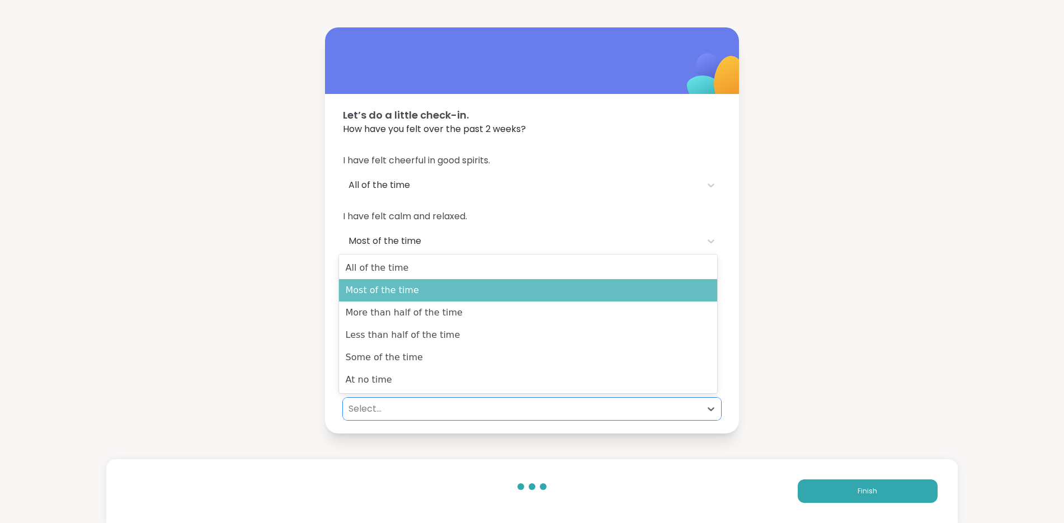
click at [649, 296] on div "Most of the time" at bounding box center [528, 290] width 378 height 22
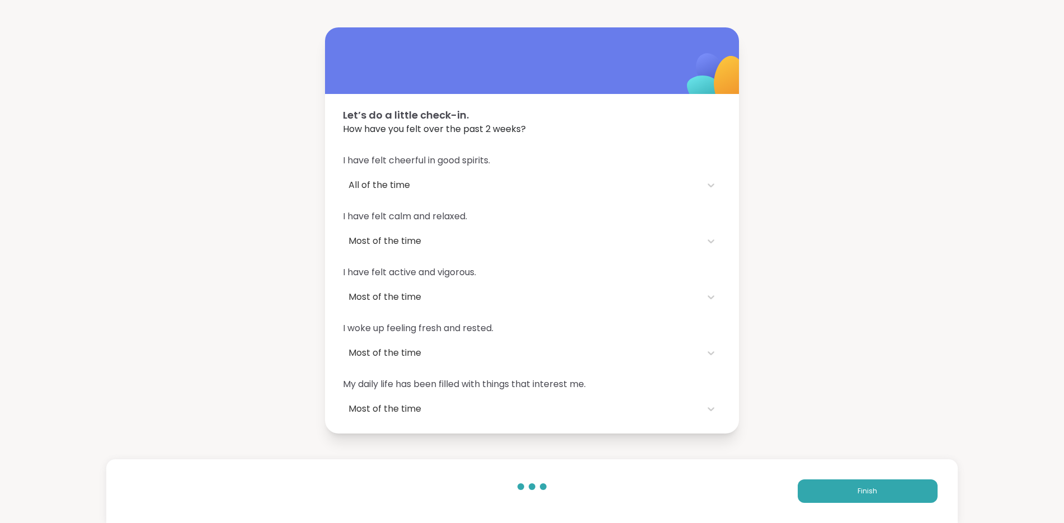
click at [847, 207] on div "Let’s do a little check-in. How have you felt over the past 2 weeks? I have fel…" at bounding box center [532, 230] width 1064 height 460
click at [865, 488] on span "Finish" at bounding box center [867, 491] width 20 height 10
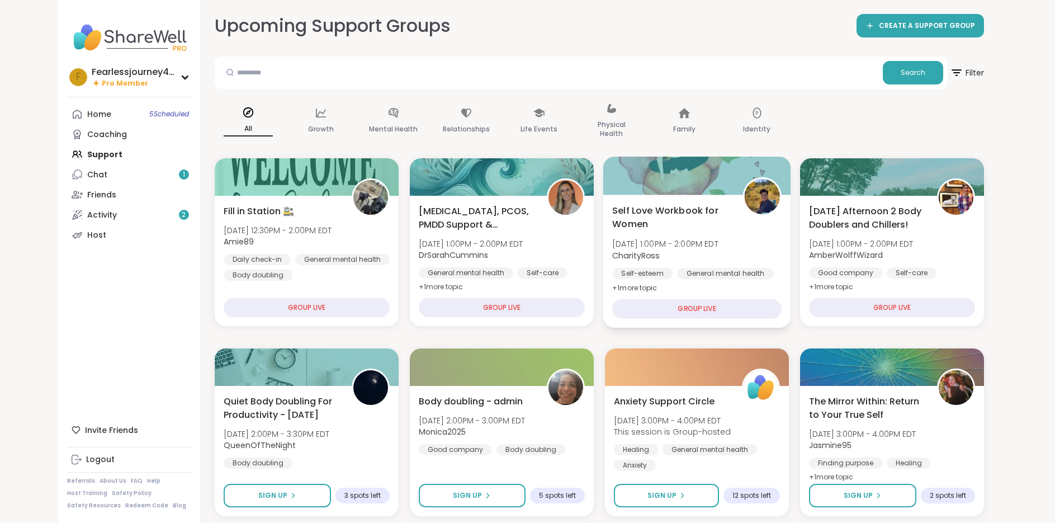
click at [692, 182] on div at bounding box center [697, 176] width 188 height 38
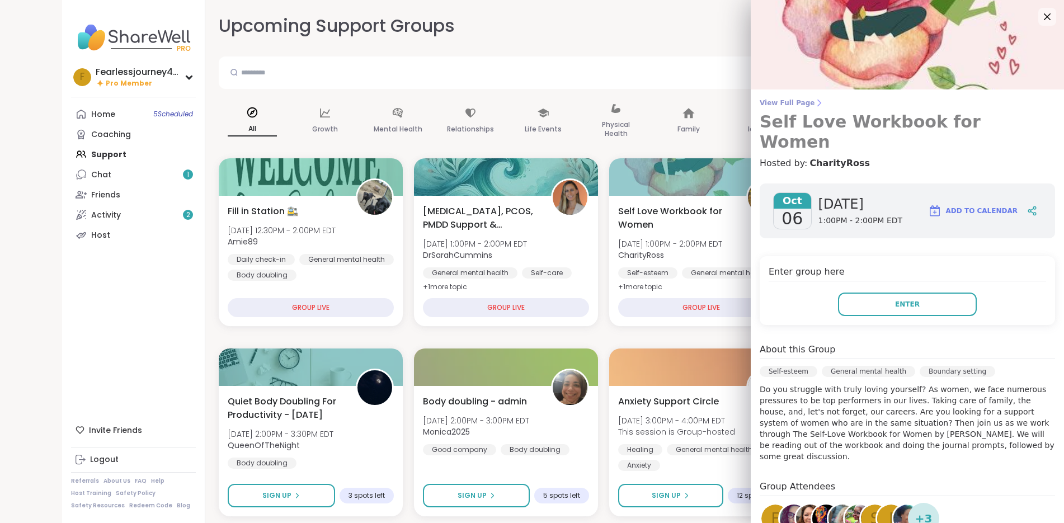
click at [791, 105] on span "View Full Page" at bounding box center [906, 102] width 295 height 9
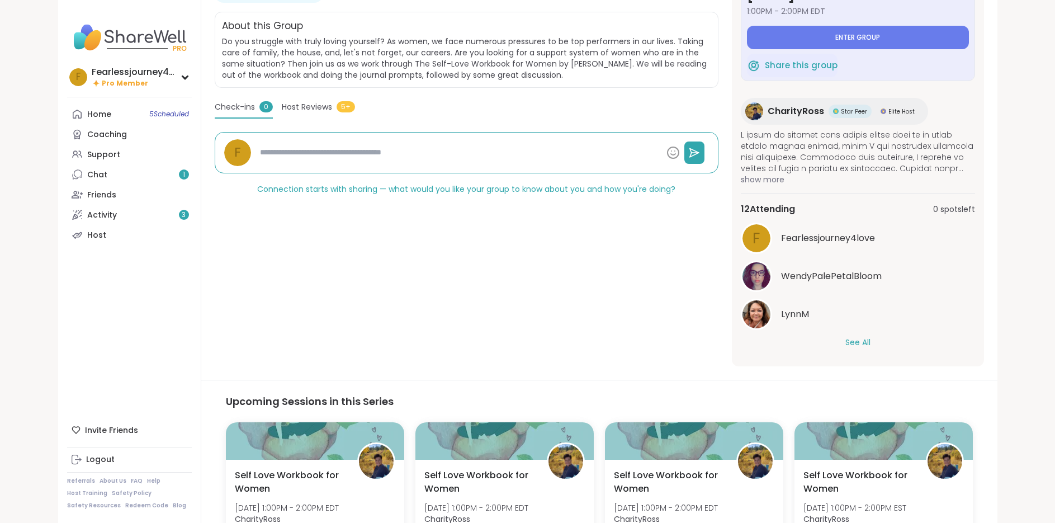
scroll to position [336, 0]
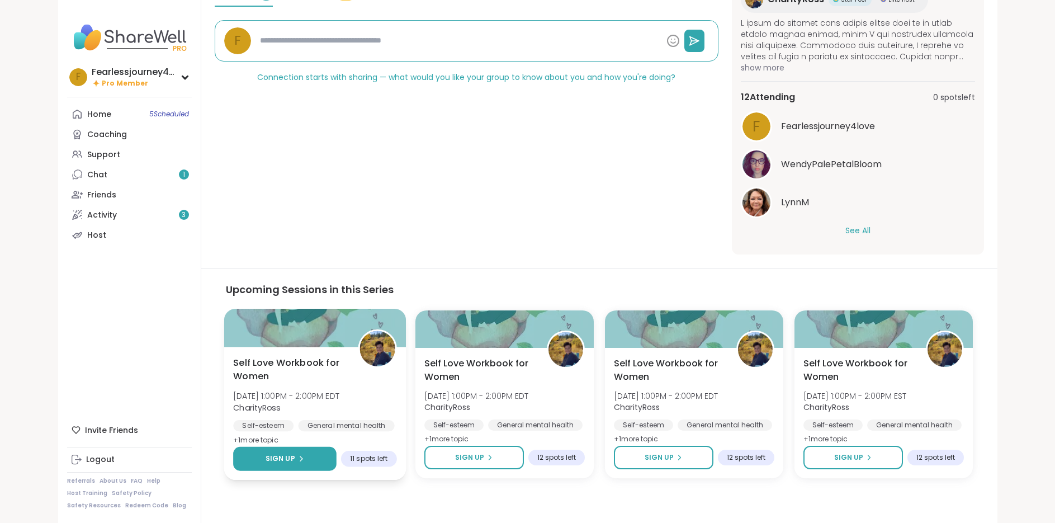
click at [282, 461] on span "Sign Up" at bounding box center [280, 459] width 30 height 10
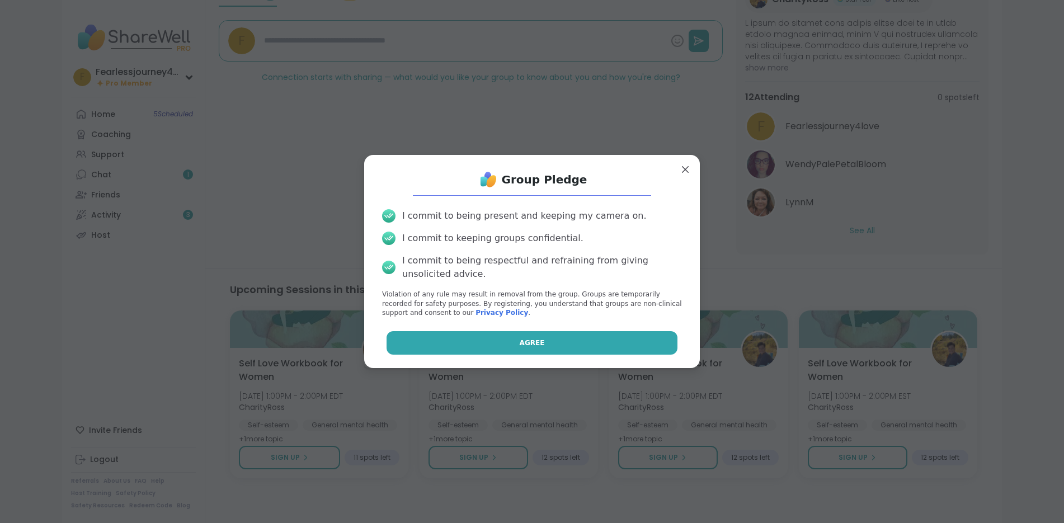
click at [552, 347] on button "Agree" at bounding box center [531, 342] width 291 height 23
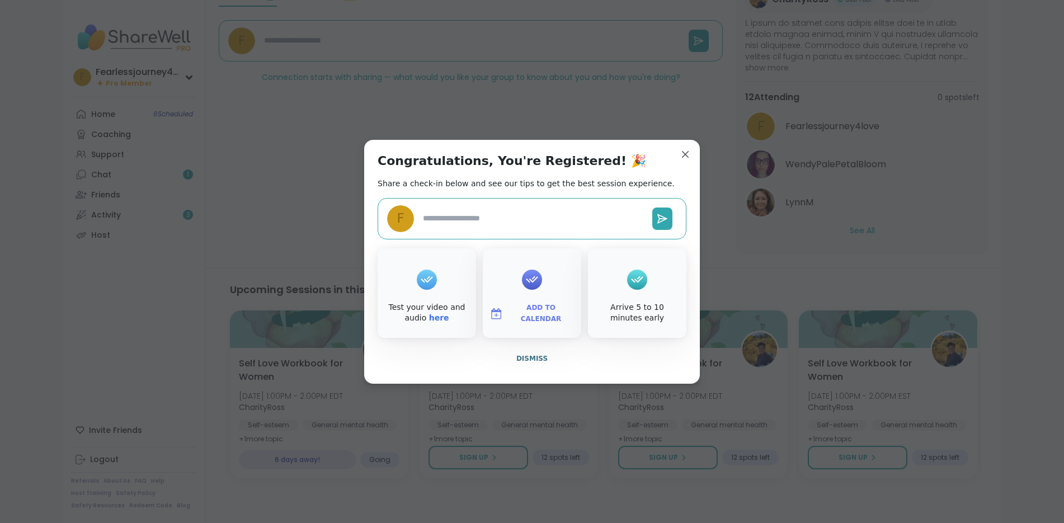
click at [546, 314] on span "Add to Calendar" at bounding box center [540, 314] width 67 height 22
click at [663, 377] on div "Congratulations, You're Registered! 🎉 Share a check-in below and see our tips t…" at bounding box center [532, 262] width 336 height 244
click at [529, 357] on span "Dismiss" at bounding box center [531, 359] width 31 height 8
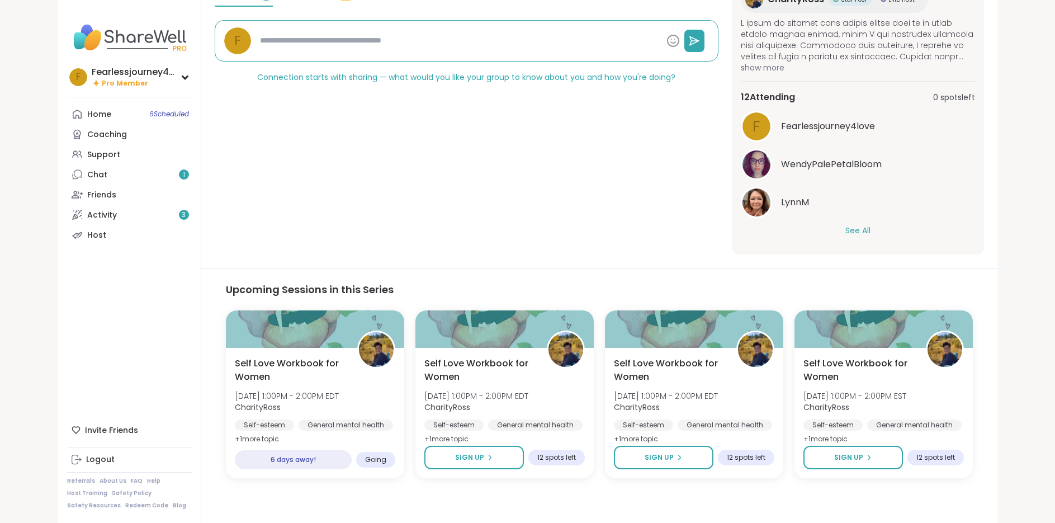
scroll to position [340, 0]
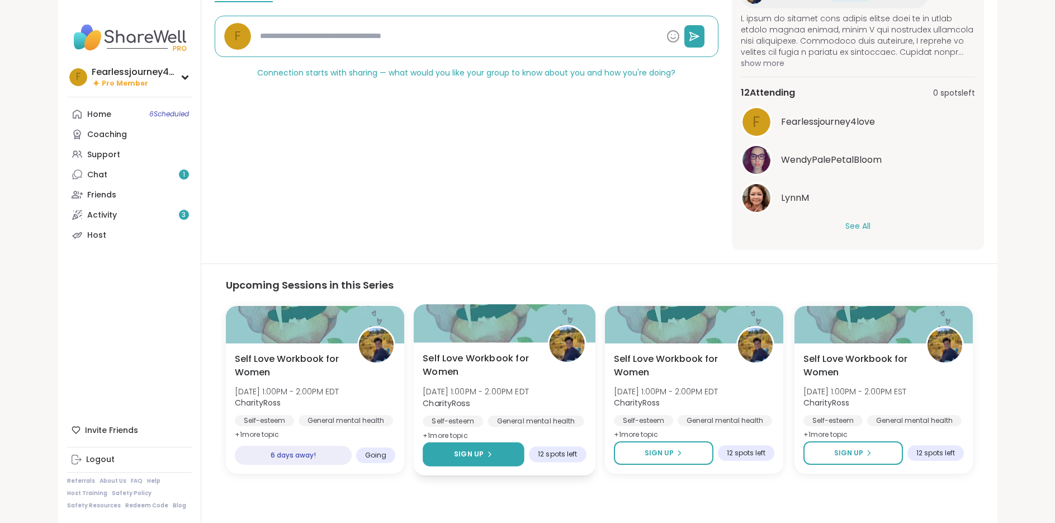
click at [478, 458] on span "Sign Up" at bounding box center [469, 454] width 30 height 10
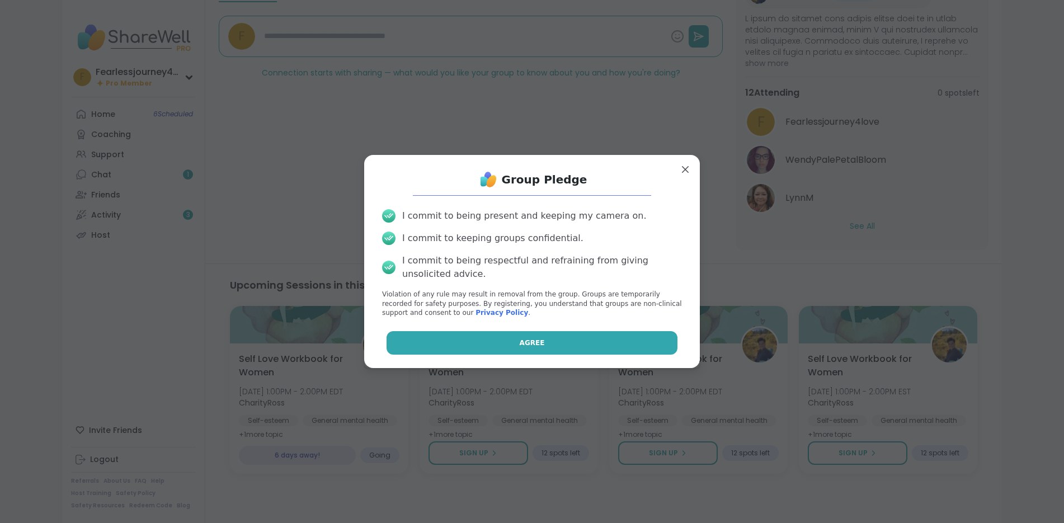
click at [541, 343] on button "Agree" at bounding box center [531, 342] width 291 height 23
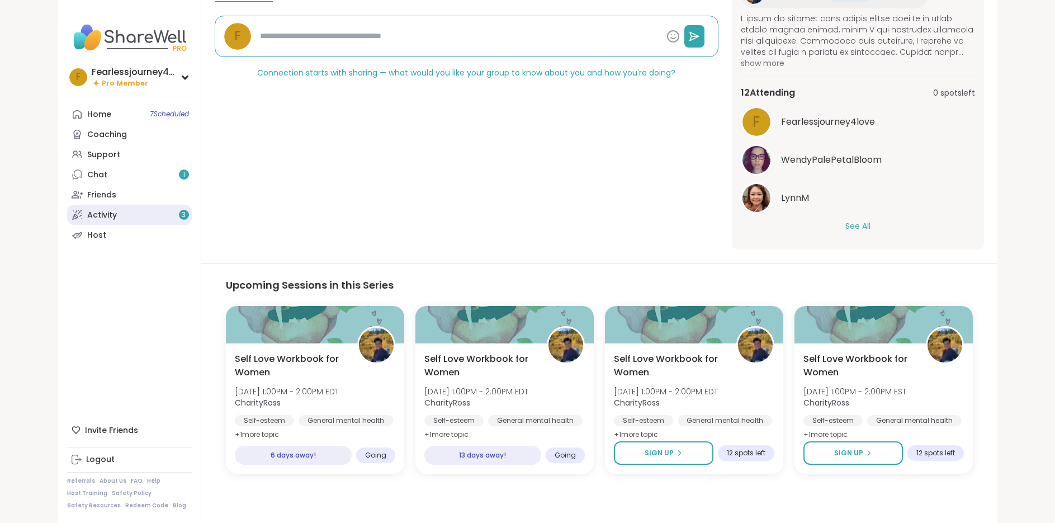
click at [128, 219] on link "Activity 3" at bounding box center [129, 215] width 125 height 20
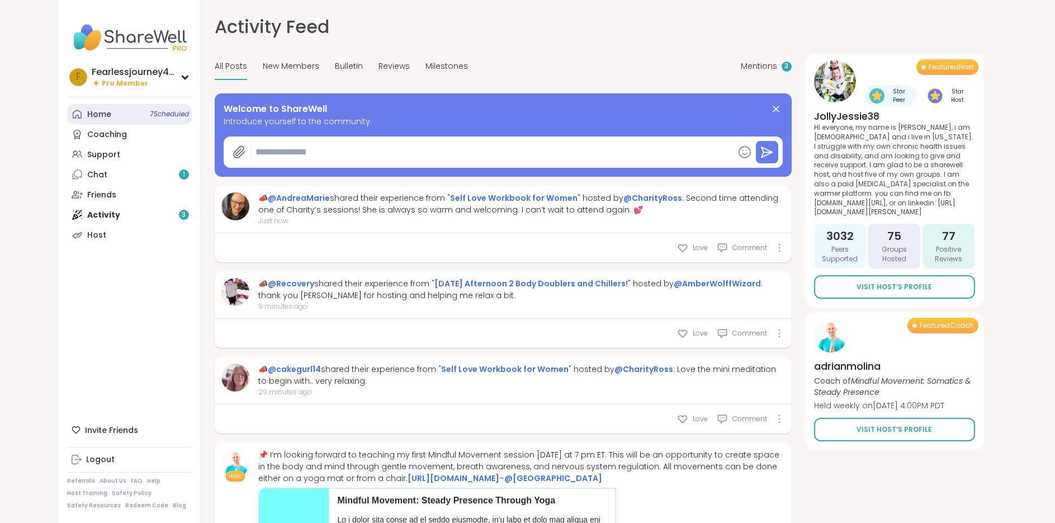
click at [104, 114] on div "Home 7 Scheduled" at bounding box center [99, 114] width 24 height 11
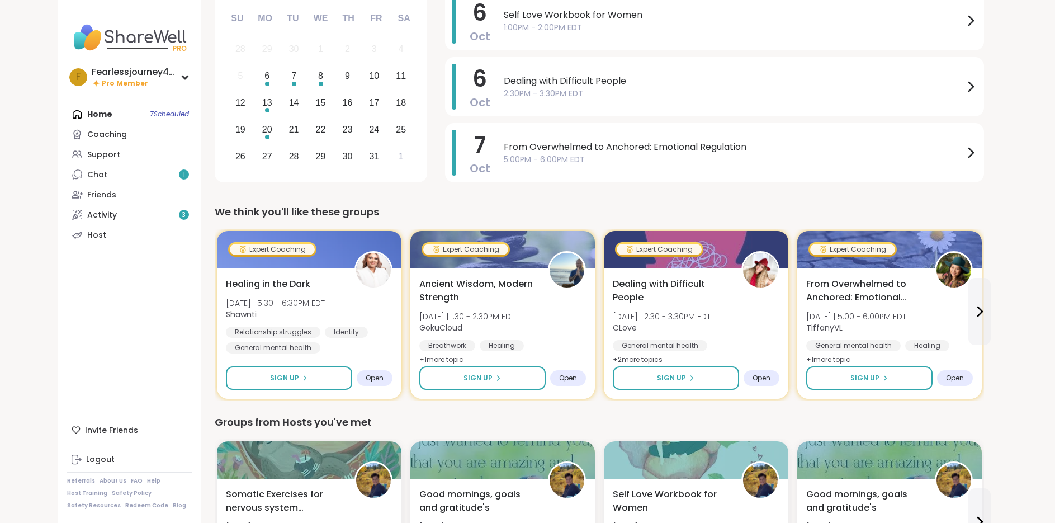
scroll to position [224, 0]
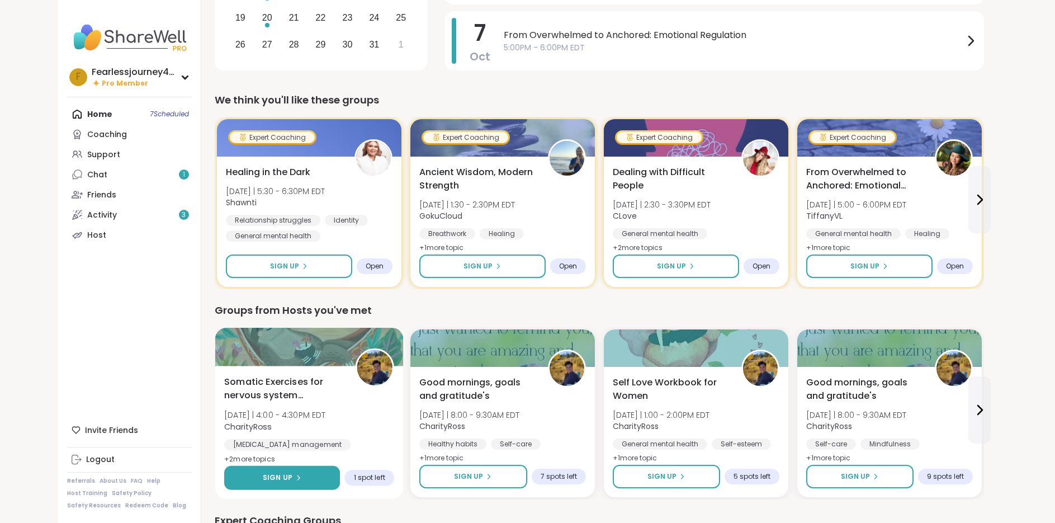
click at [307, 475] on button "Sign Up" at bounding box center [282, 478] width 116 height 24
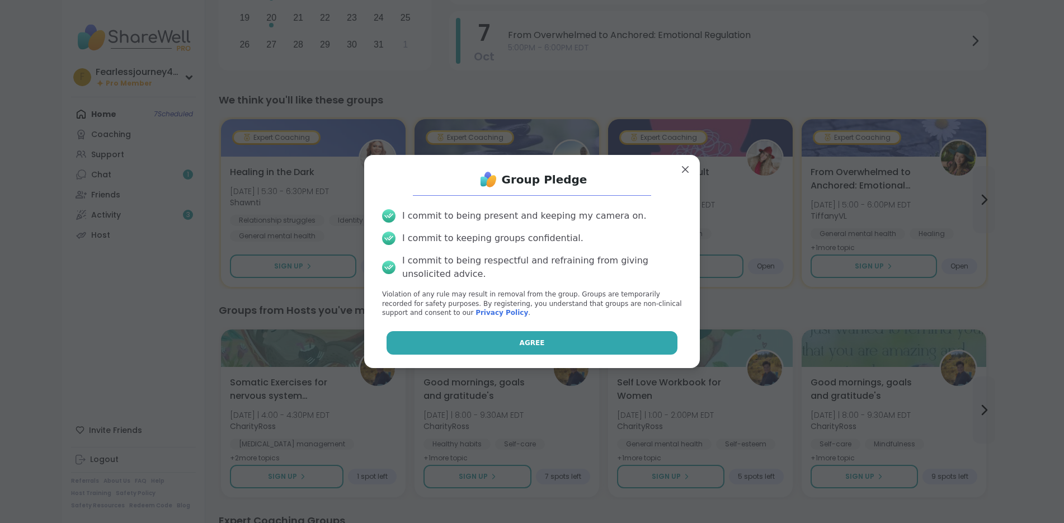
click at [501, 348] on button "Agree" at bounding box center [531, 342] width 291 height 23
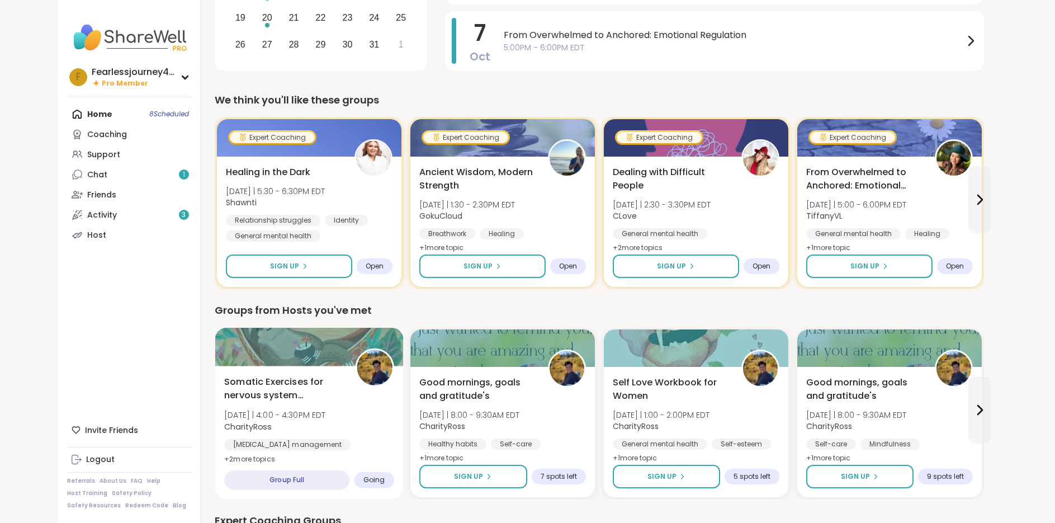
click at [371, 435] on div "Somatic Exercises for nervous system regulation Mon 10/6 | 4:00 - 4:30PM EDT Ch…" at bounding box center [309, 420] width 170 height 91
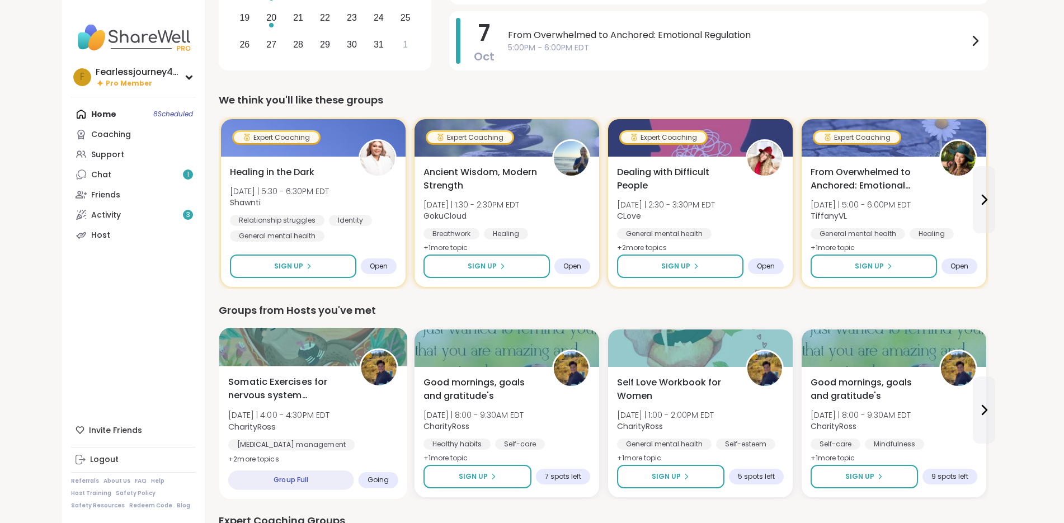
click at [276, 368] on div "Somatic Exercises for nervous system regulation Mon 10/6 | 4:00 - 4:30PM EDT Ch…" at bounding box center [313, 432] width 188 height 133
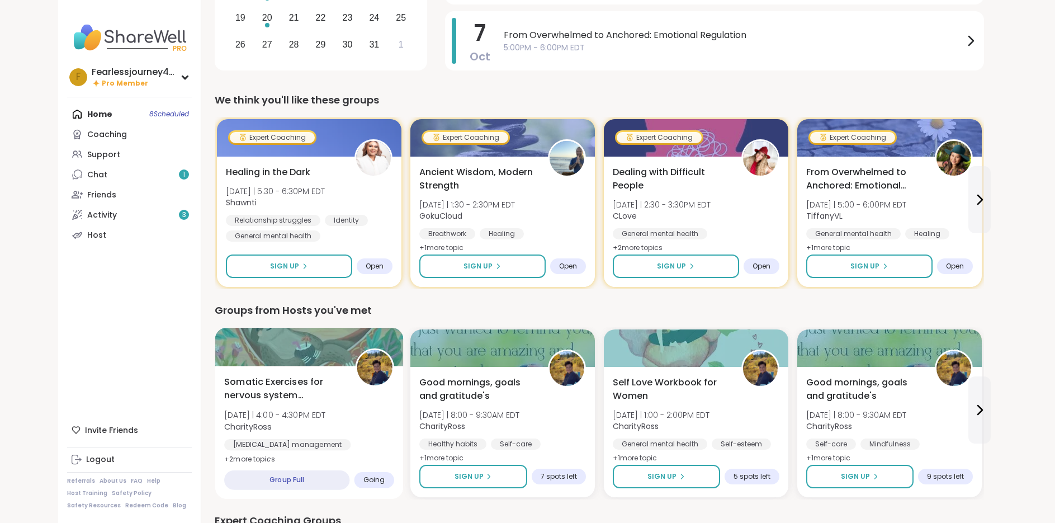
click at [320, 434] on div "Somatic Exercises for nervous system regulation Mon 10/6 | 4:00 - 4:30PM EDT Ch…" at bounding box center [309, 420] width 170 height 91
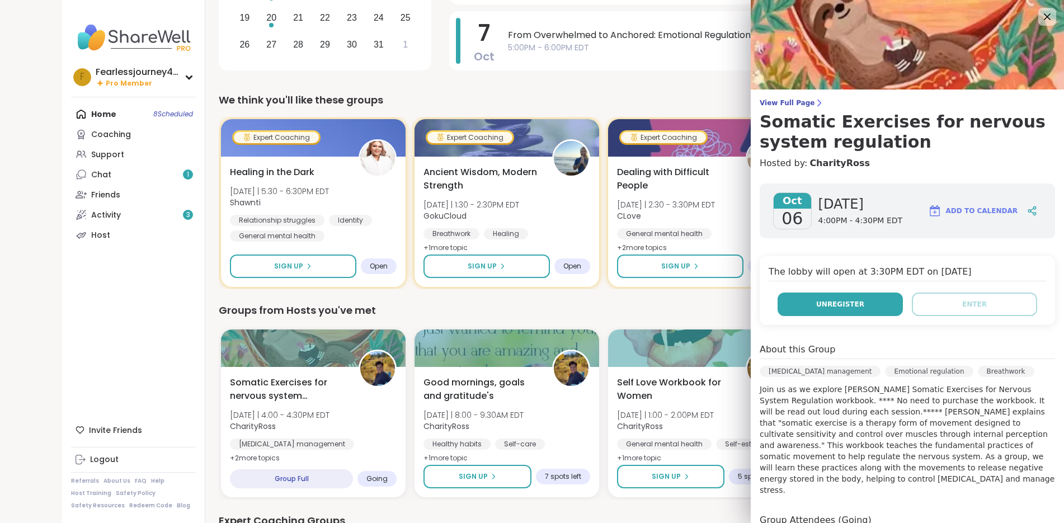
click at [833, 304] on span "Unregister" at bounding box center [840, 304] width 48 height 10
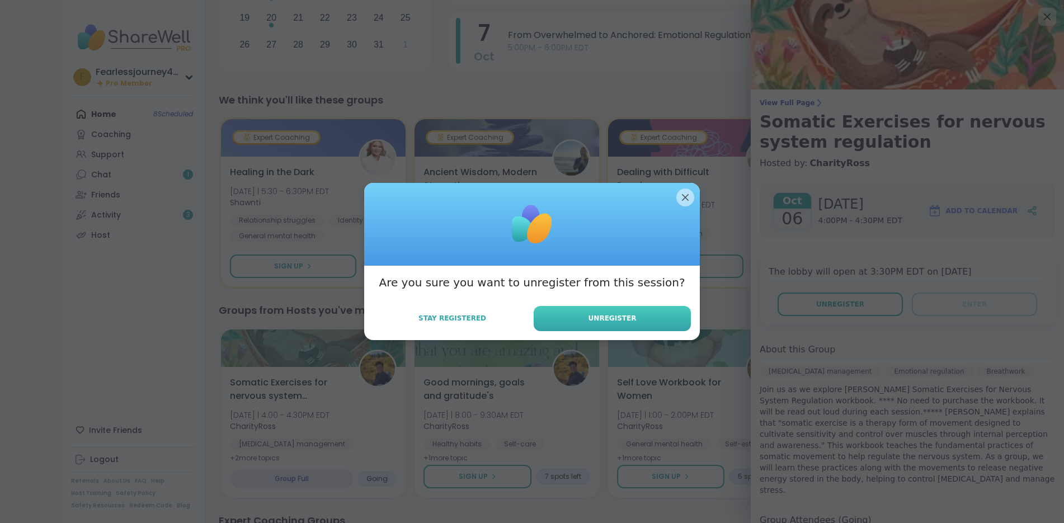
click at [608, 322] on span "Unregister" at bounding box center [612, 318] width 48 height 10
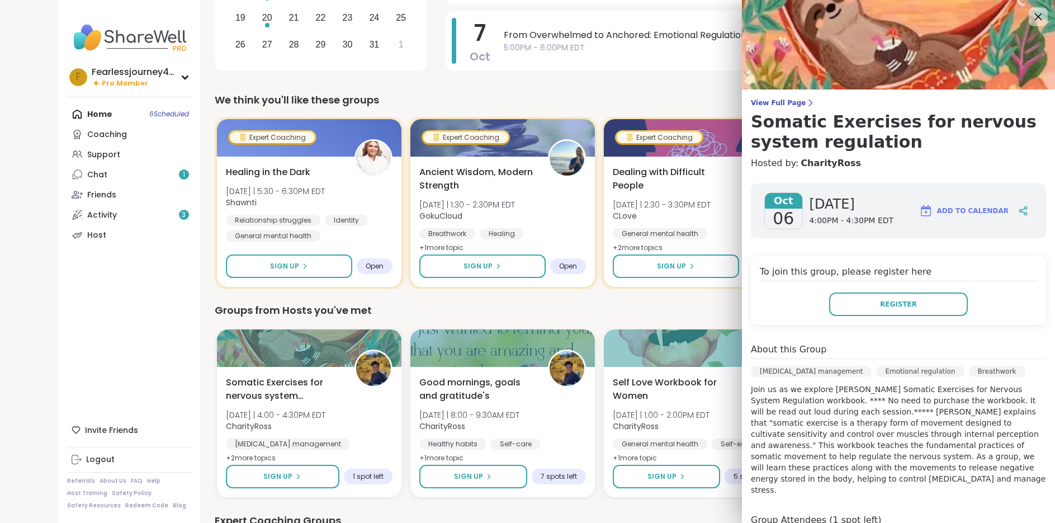
click at [1035, 13] on icon at bounding box center [1038, 16] width 7 height 7
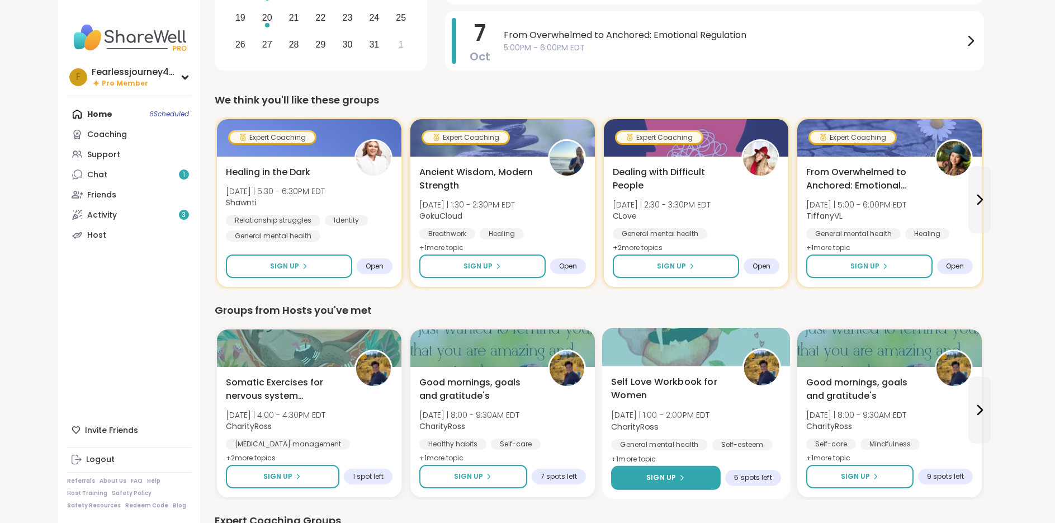
click at [676, 483] on button "Sign Up" at bounding box center [666, 478] width 110 height 24
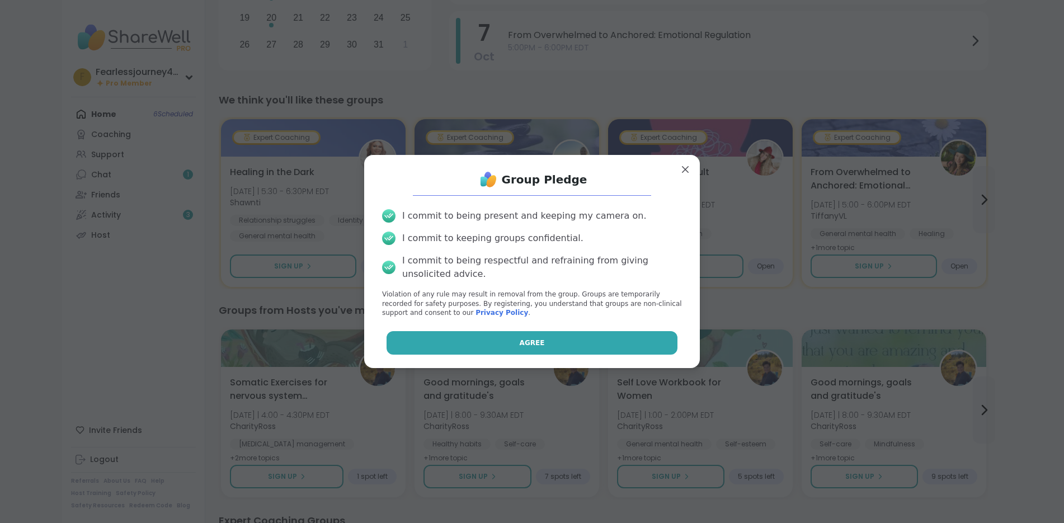
click at [538, 348] on button "Agree" at bounding box center [531, 342] width 291 height 23
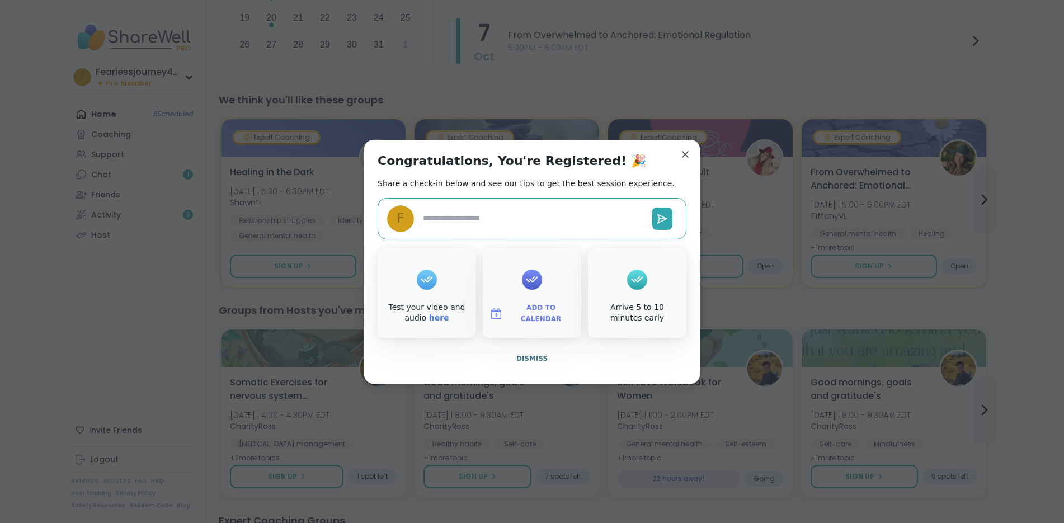
type textarea "*"
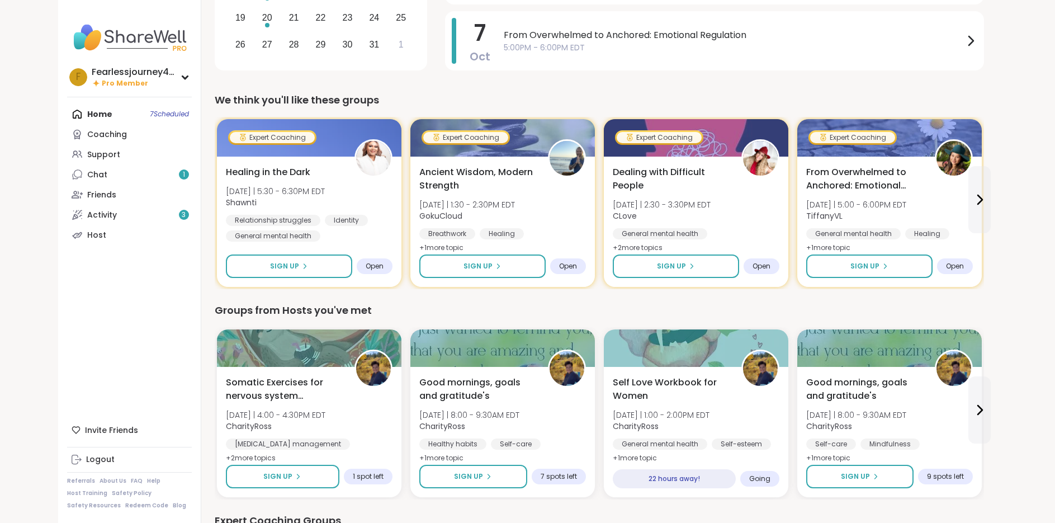
scroll to position [336, 0]
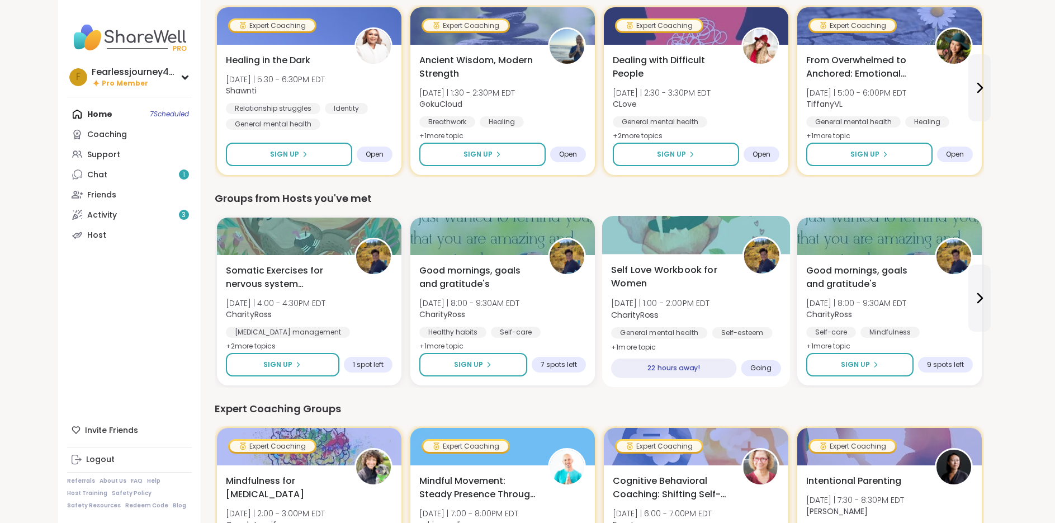
click at [719, 350] on div "Self Love Workbook for Women Tue 10/7 | 1:00 - 2:00PM EDT CharityRoss General m…" at bounding box center [696, 320] width 188 height 133
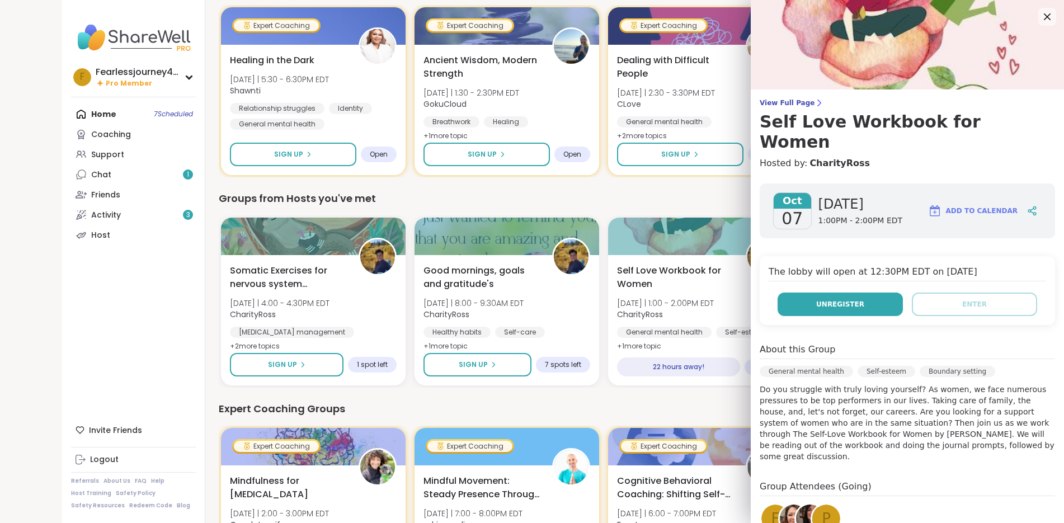
click at [848, 292] on button "Unregister" at bounding box center [839, 303] width 125 height 23
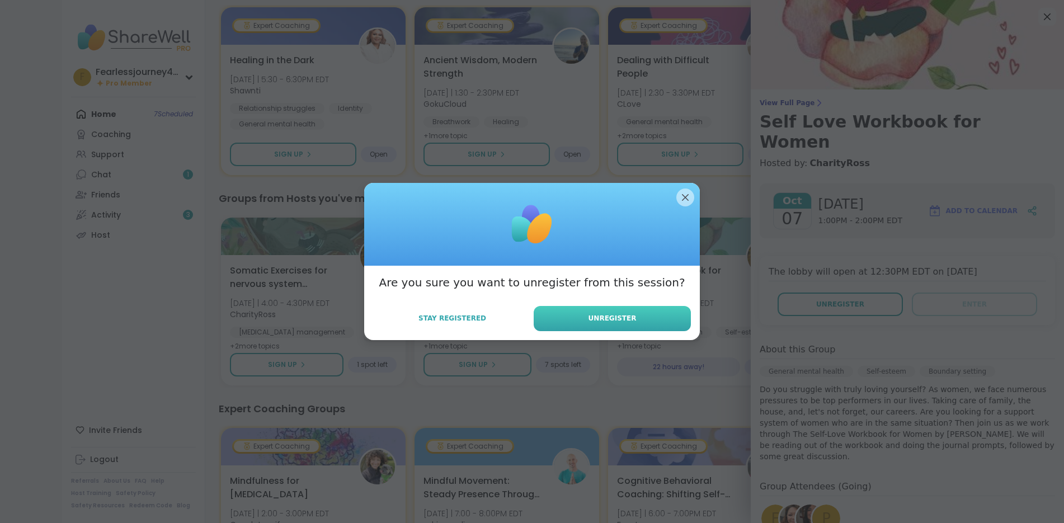
click at [606, 317] on span "Unregister" at bounding box center [612, 318] width 48 height 10
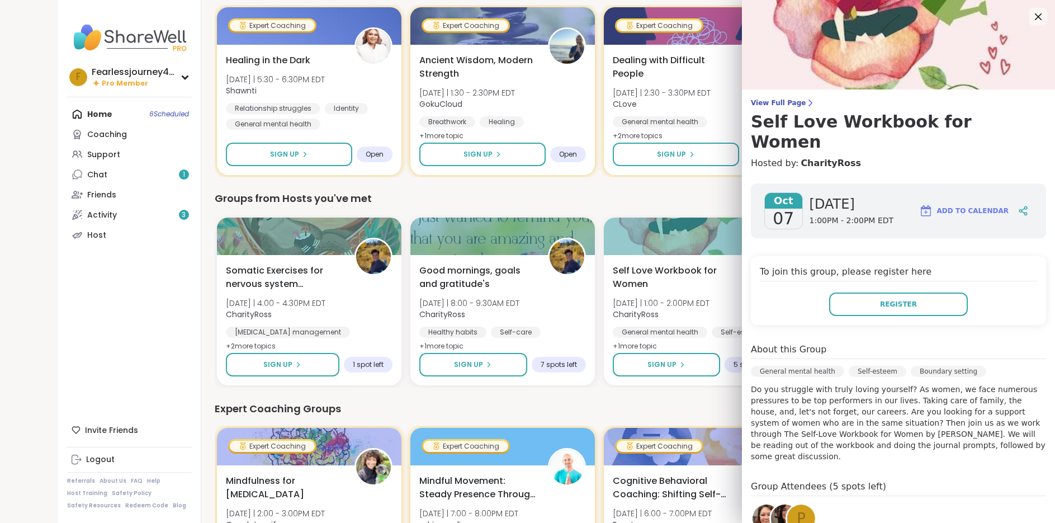
click at [128, 348] on div "F Fearlessjourney4love Pro Member Profile Membership Settings Help Home 6 Sched…" at bounding box center [129, 261] width 143 height 523
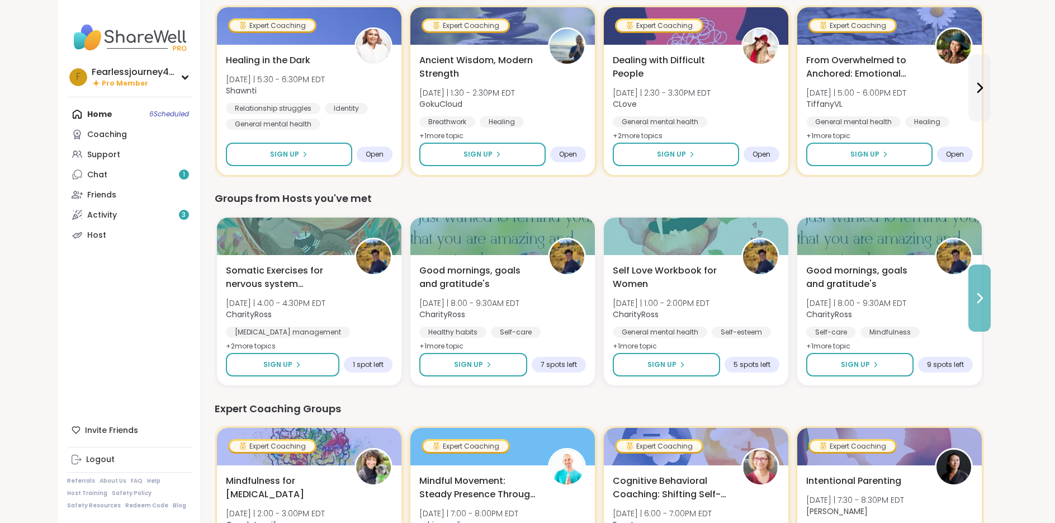
click at [983, 296] on icon at bounding box center [979, 297] width 13 height 13
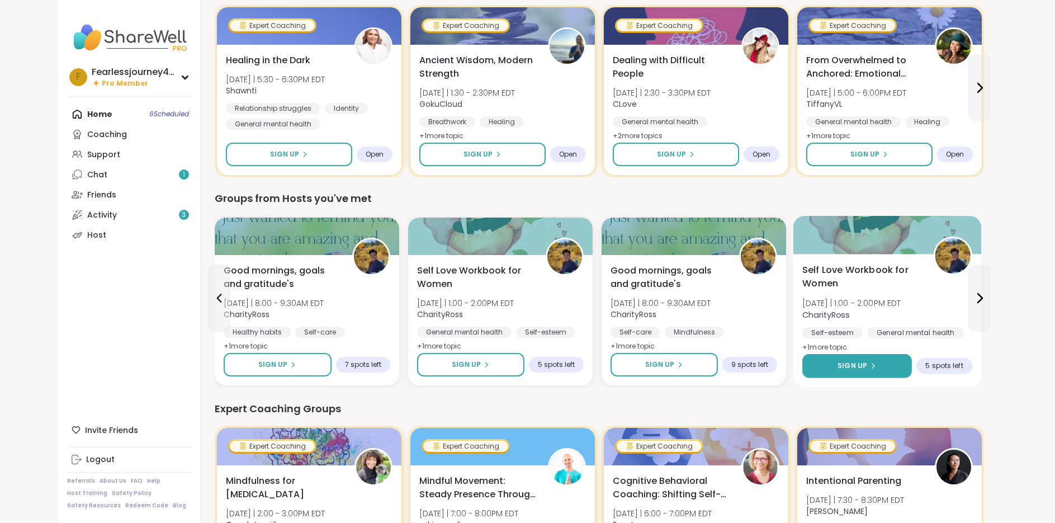
click at [885, 368] on button "Sign Up" at bounding box center [857, 366] width 110 height 24
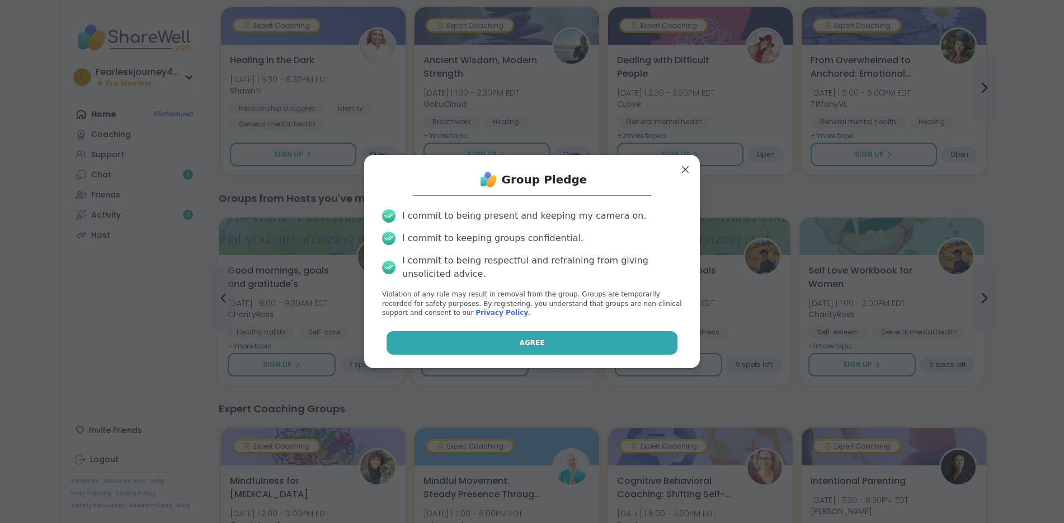
click at [495, 344] on button "Agree" at bounding box center [531, 342] width 291 height 23
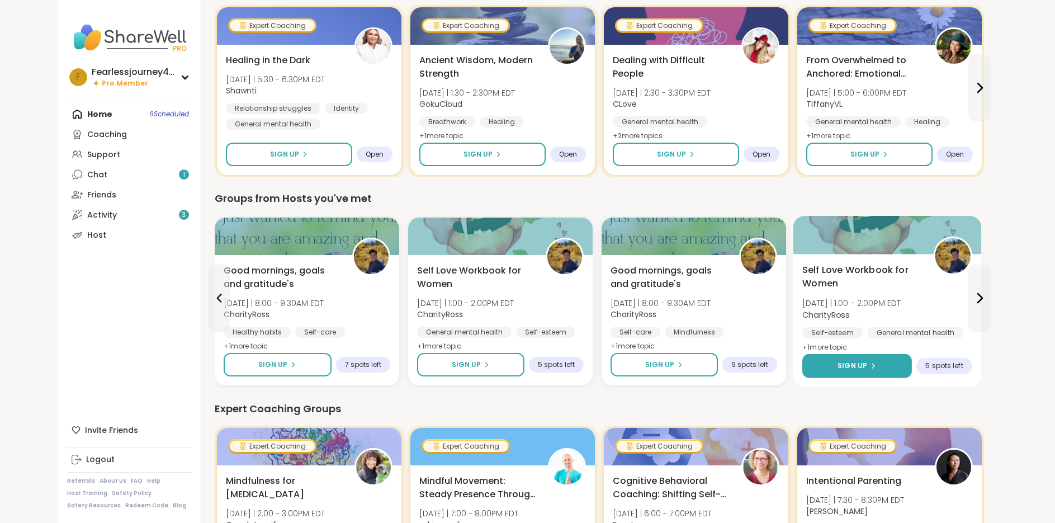
click at [881, 367] on button "Sign Up" at bounding box center [857, 366] width 110 height 24
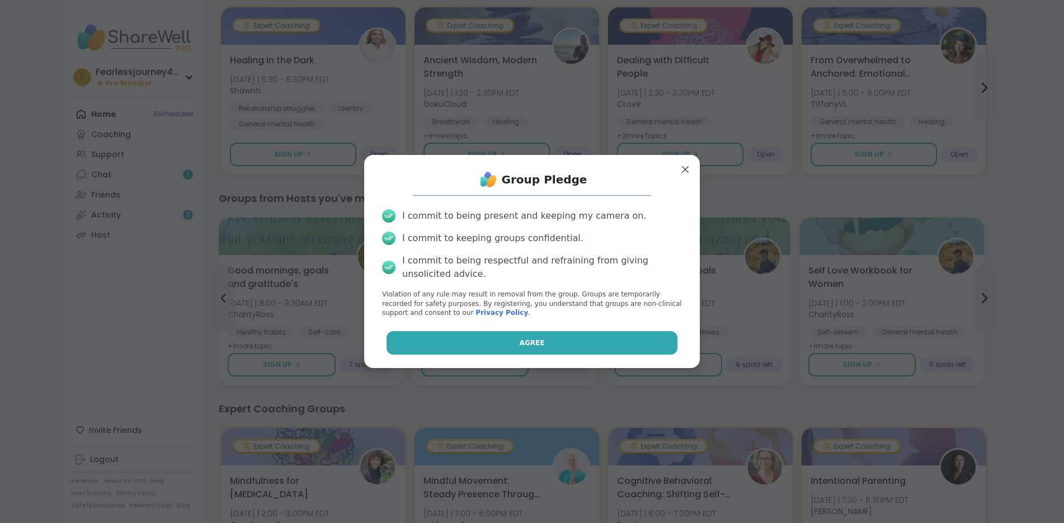
click at [533, 343] on span "Agree" at bounding box center [532, 343] width 25 height 10
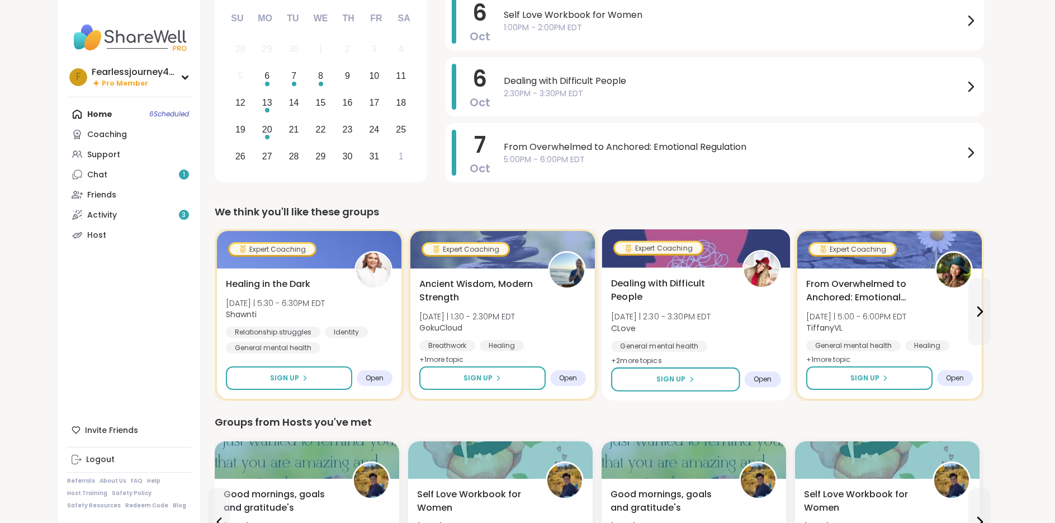
scroll to position [56, 0]
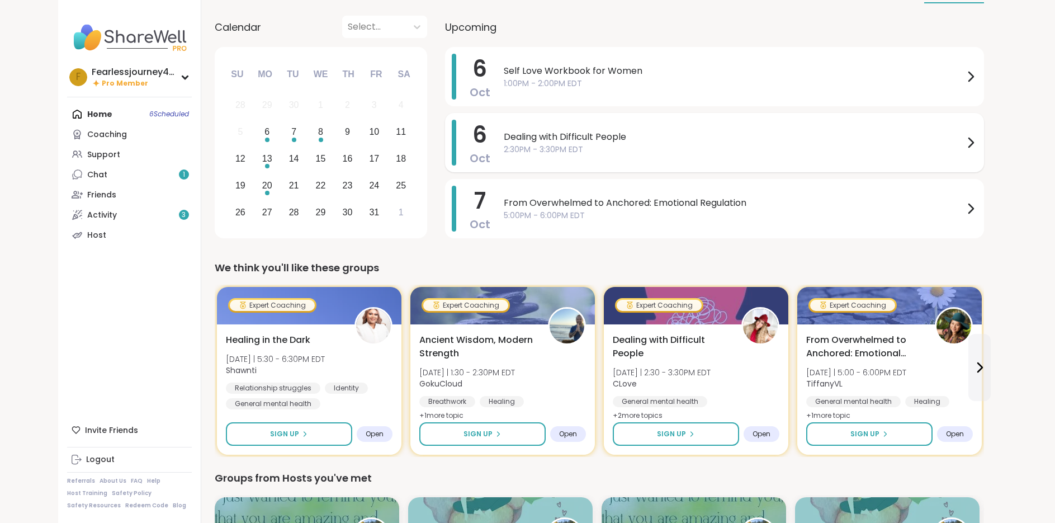
click at [924, 149] on span "2:30PM - 3:30PM EDT" at bounding box center [734, 150] width 460 height 12
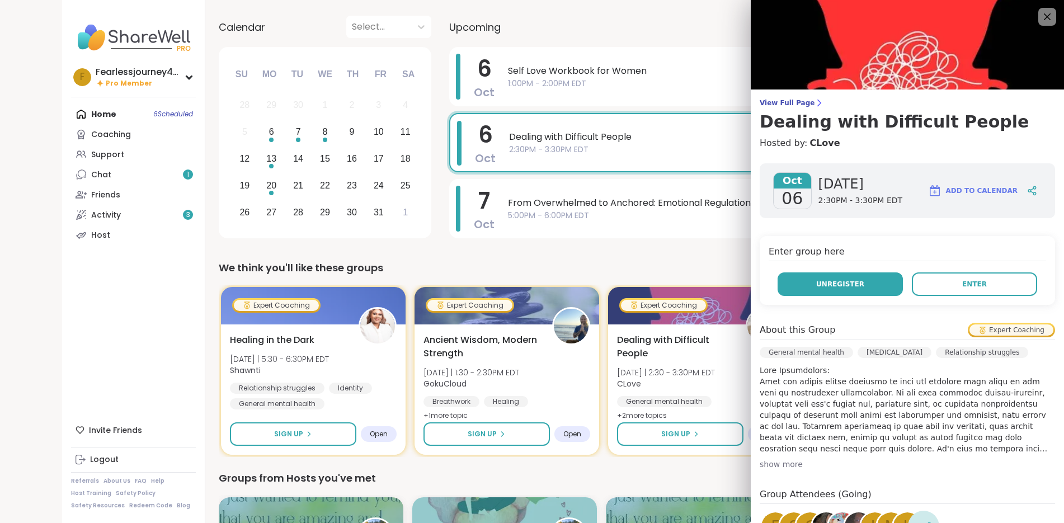
click at [842, 289] on button "Unregister" at bounding box center [839, 283] width 125 height 23
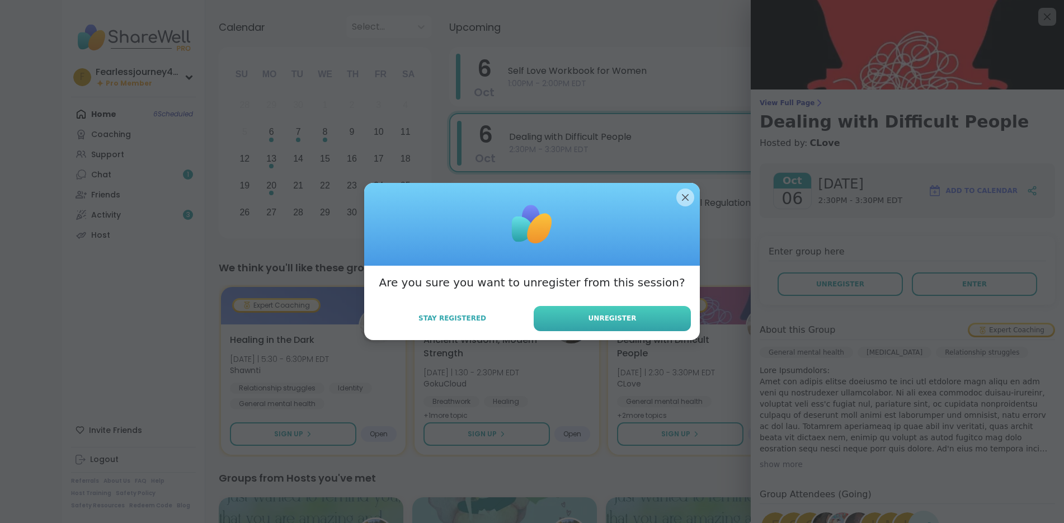
click at [626, 319] on span "Unregister" at bounding box center [612, 318] width 48 height 10
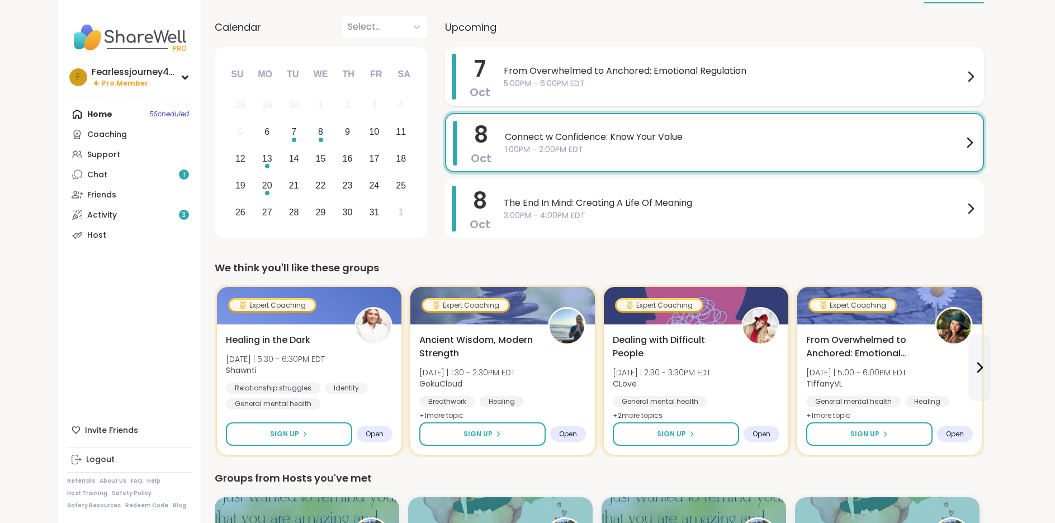
click at [858, 92] on div "From Overwhelmed to Anchored: Emotional Regulation 5:00PM - 6:00PM EDT" at bounding box center [741, 77] width 474 height 46
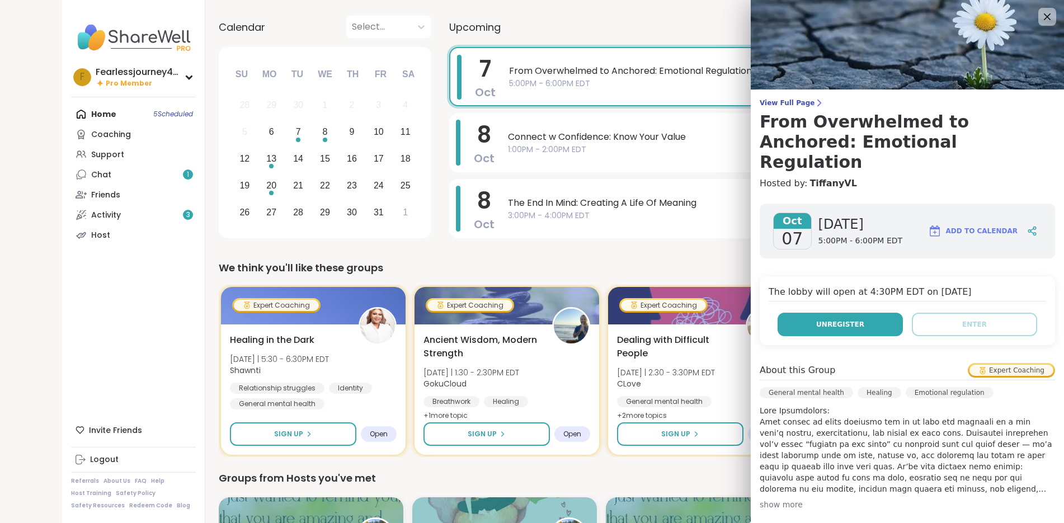
click at [857, 313] on button "Unregister" at bounding box center [839, 324] width 125 height 23
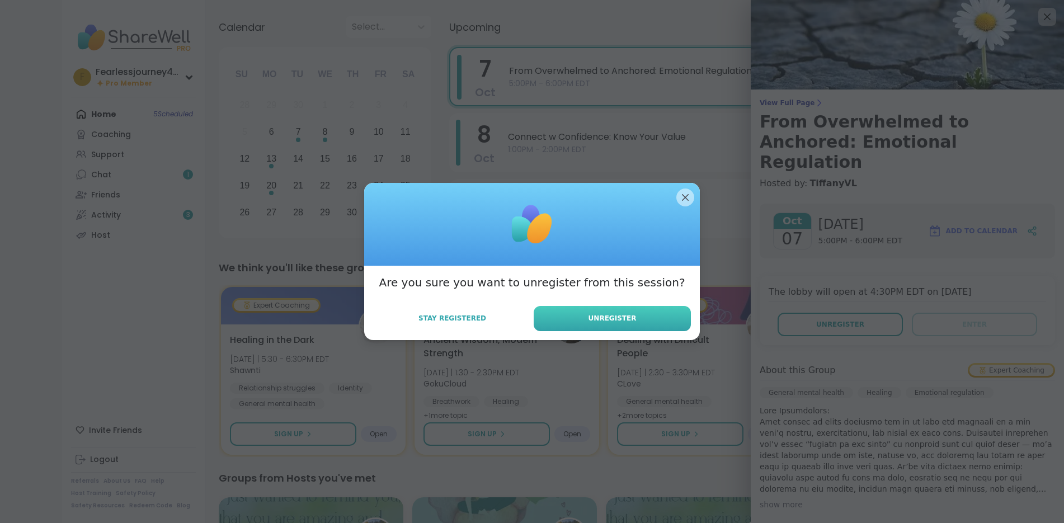
click at [665, 319] on button "Unregister" at bounding box center [611, 318] width 157 height 25
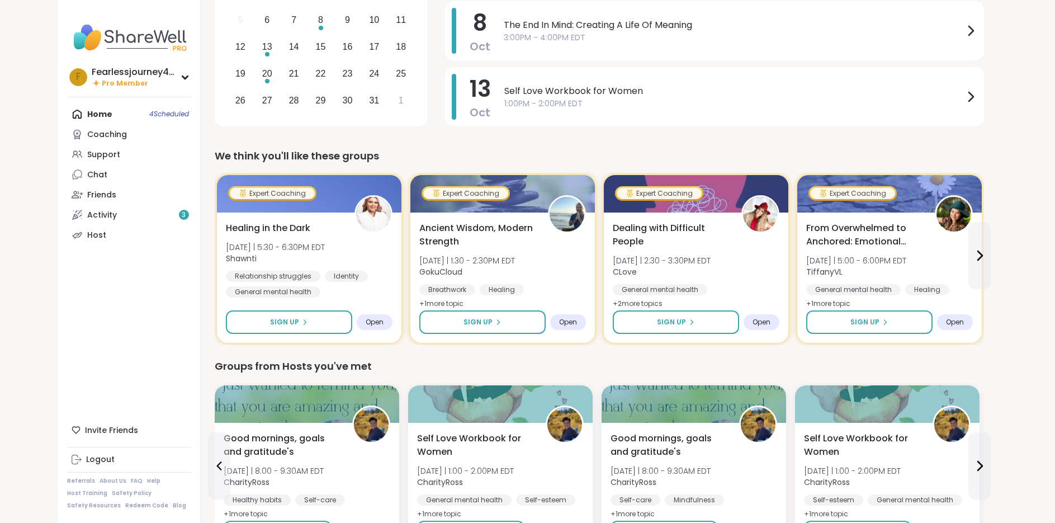
scroll to position [224, 0]
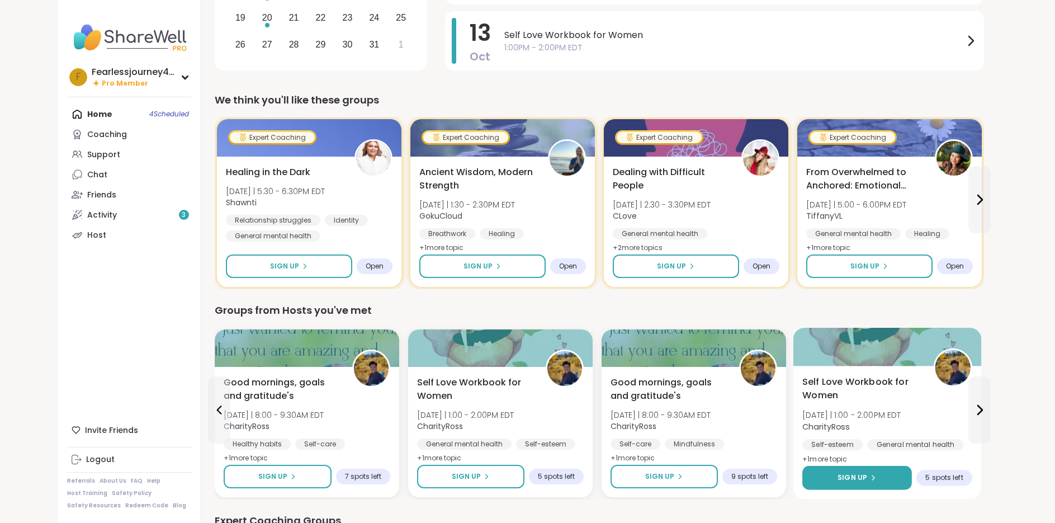
click at [896, 479] on button "Sign Up" at bounding box center [857, 478] width 110 height 24
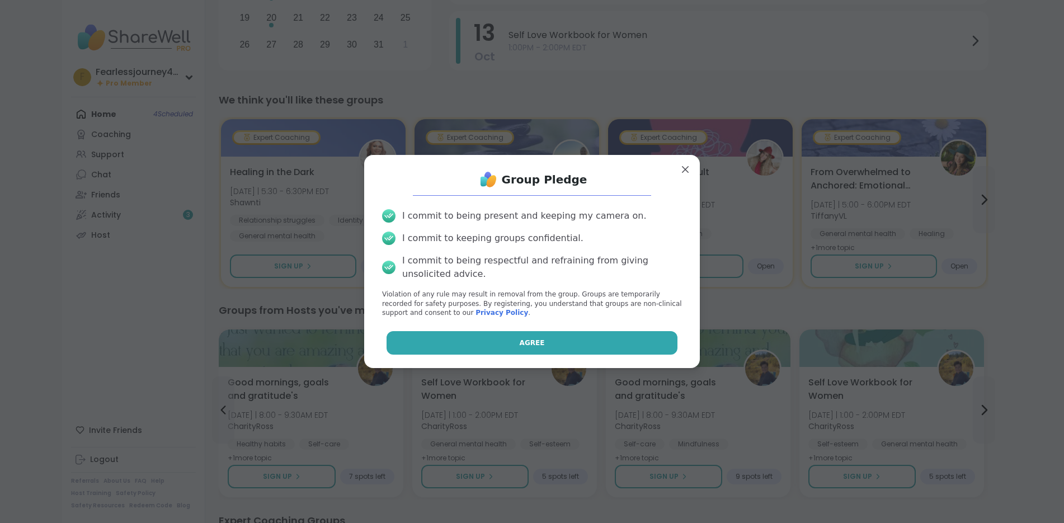
click at [627, 346] on button "Agree" at bounding box center [531, 342] width 291 height 23
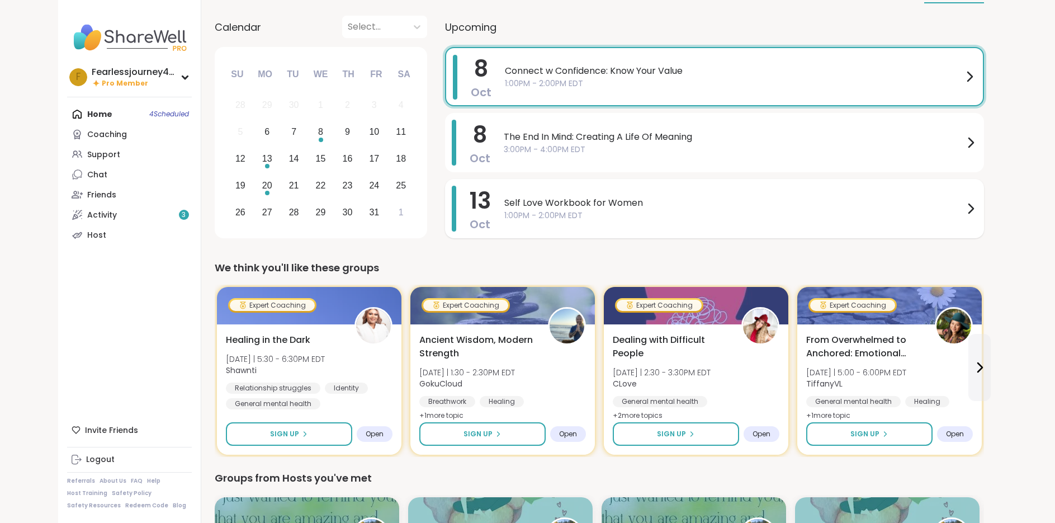
scroll to position [0, 0]
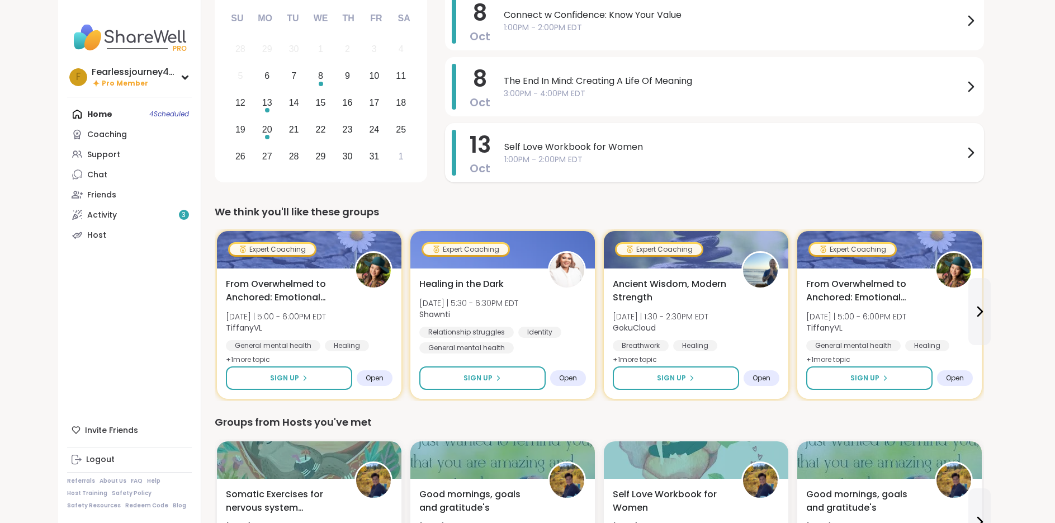
scroll to position [224, 0]
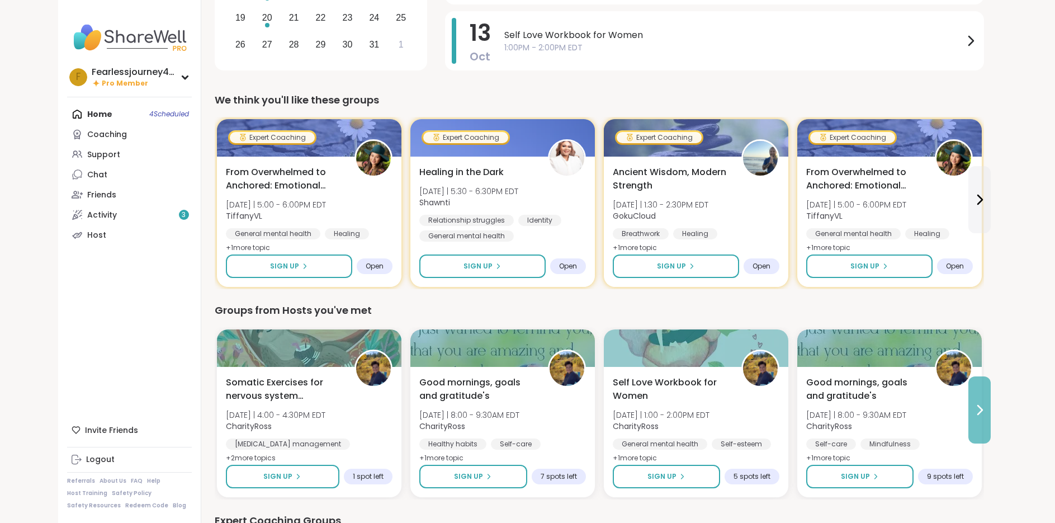
click at [981, 416] on icon at bounding box center [979, 409] width 13 height 13
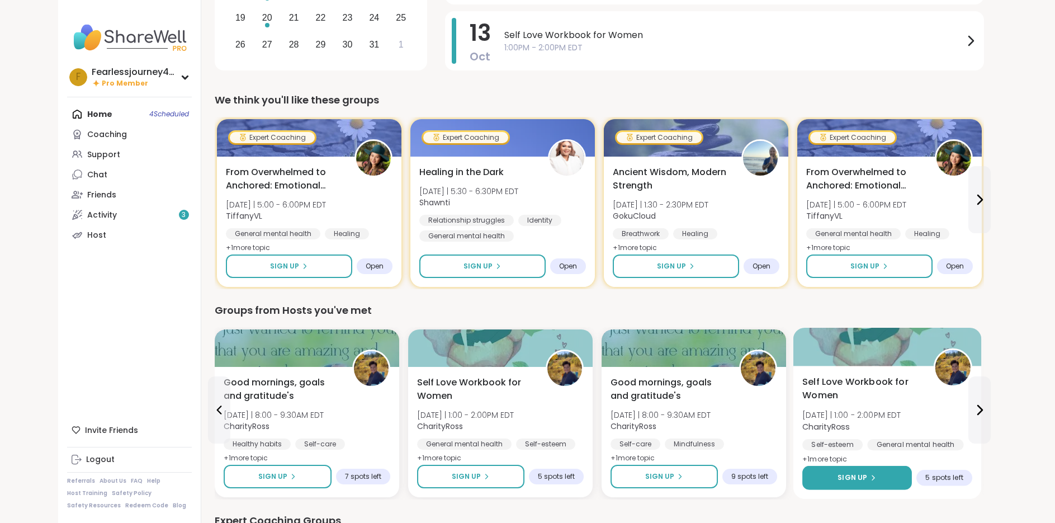
click at [856, 476] on span "Sign Up" at bounding box center [853, 478] width 30 height 10
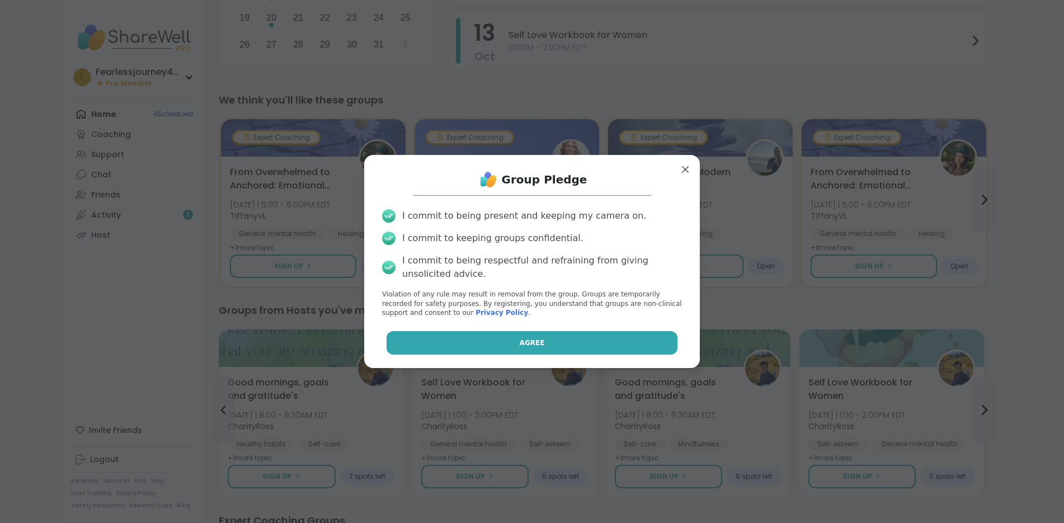
click at [569, 346] on button "Agree" at bounding box center [531, 342] width 291 height 23
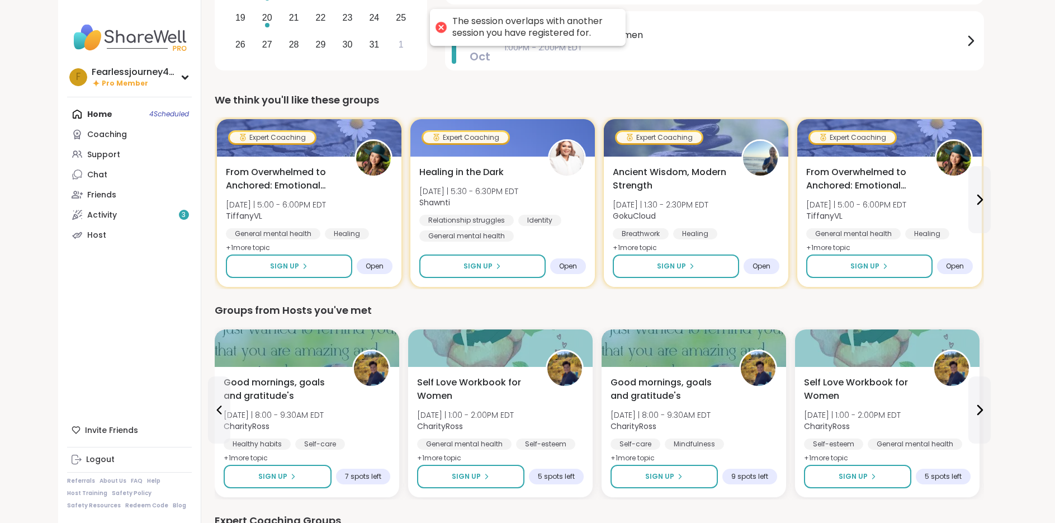
click at [440, 26] on div at bounding box center [441, 28] width 16 height 16
click at [447, 30] on div "The session overlaps with another session you have registered for." at bounding box center [528, 27] width 196 height 37
click at [443, 26] on div at bounding box center [441, 28] width 16 height 16
click at [442, 26] on div at bounding box center [441, 28] width 16 height 16
click at [97, 115] on div "Home 4 Scheduled Coaching Support Chat Friends Activity 3 Host" at bounding box center [129, 174] width 125 height 141
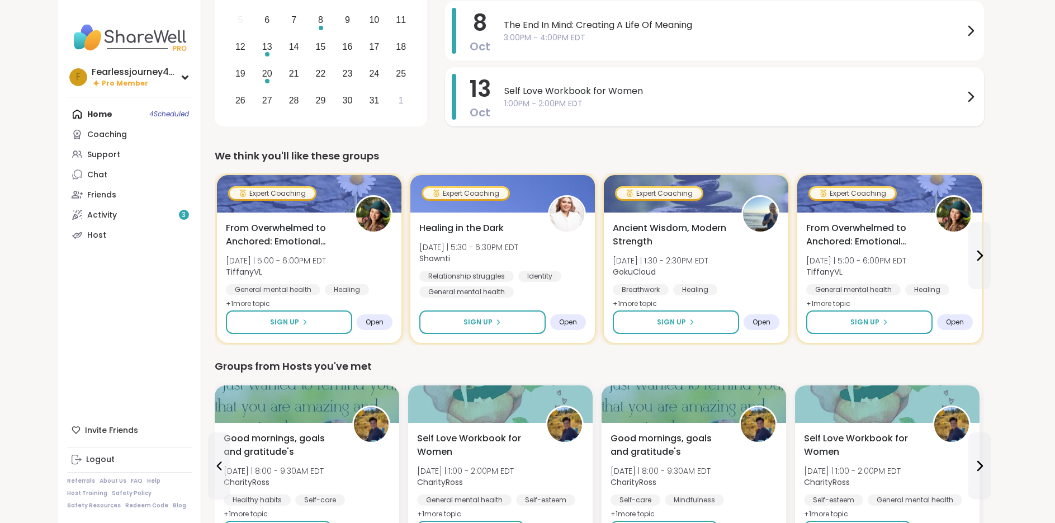
scroll to position [56, 0]
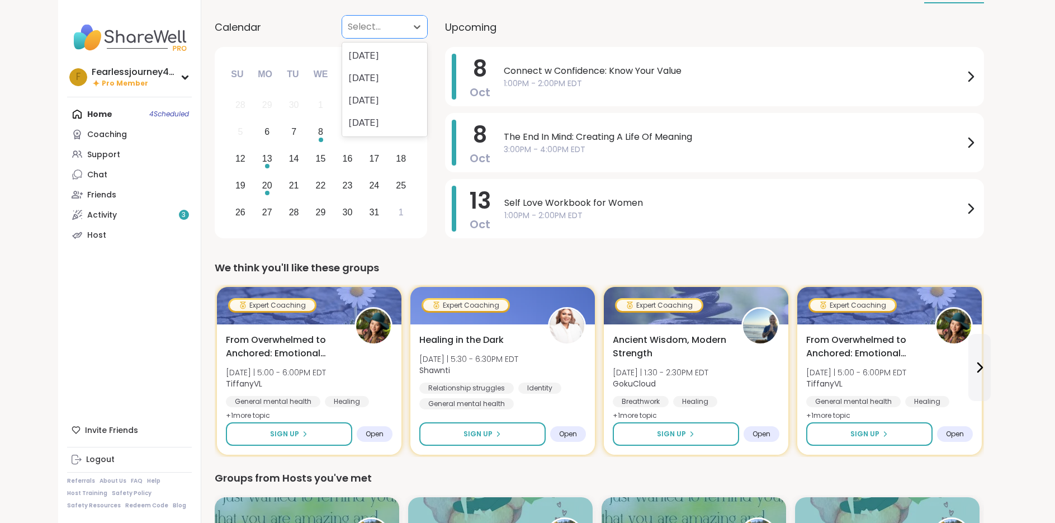
click at [383, 28] on div at bounding box center [375, 27] width 54 height 16
click at [386, 56] on div "[DATE]" at bounding box center [384, 56] width 85 height 22
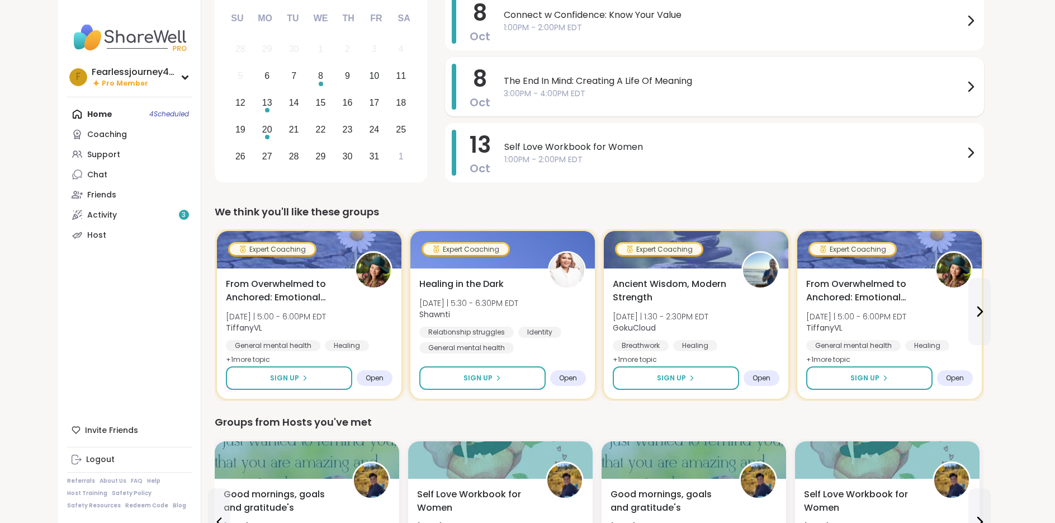
scroll to position [224, 0]
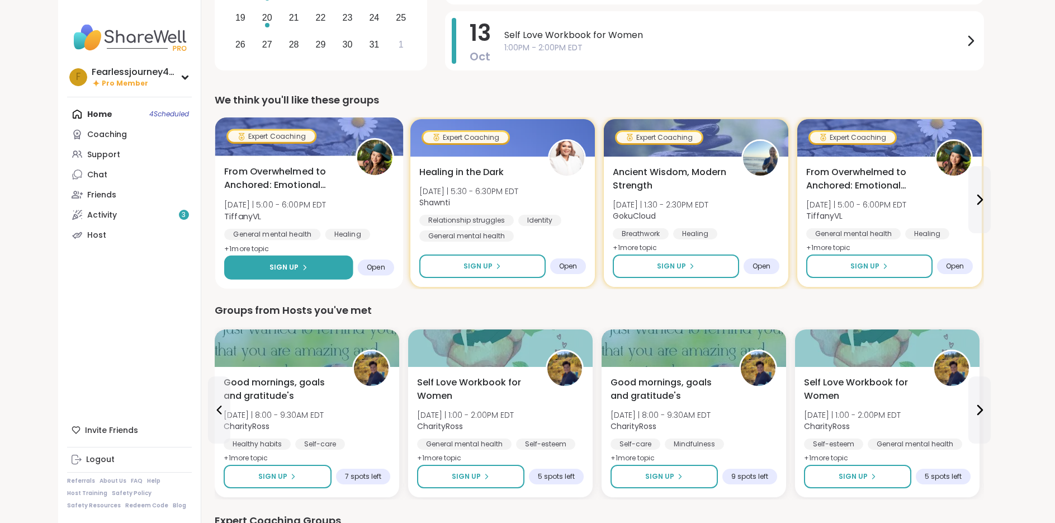
click at [296, 268] on span "Sign Up" at bounding box center [284, 267] width 30 height 10
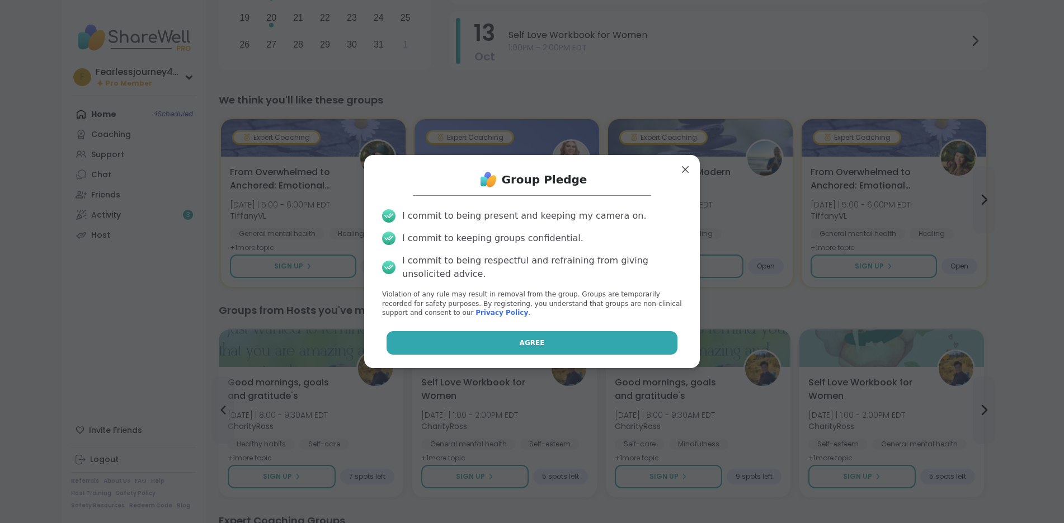
click at [536, 347] on button "Agree" at bounding box center [531, 342] width 291 height 23
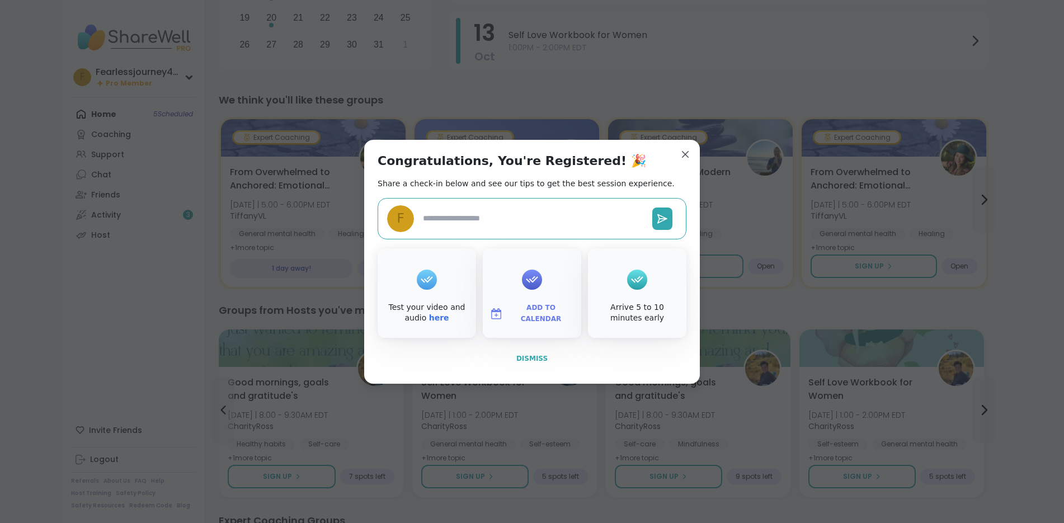
click at [525, 362] on span "Dismiss" at bounding box center [531, 359] width 31 height 8
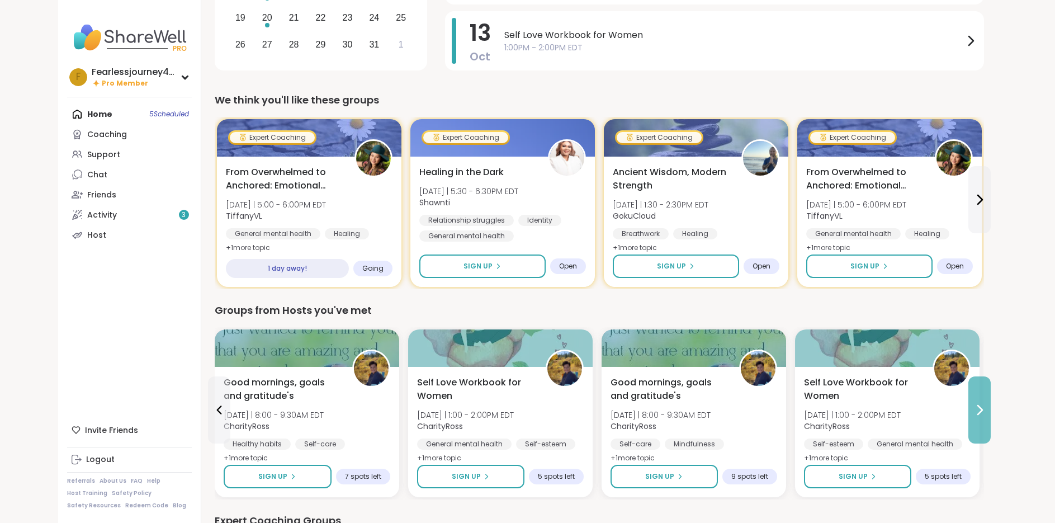
click at [988, 422] on button at bounding box center [980, 409] width 22 height 67
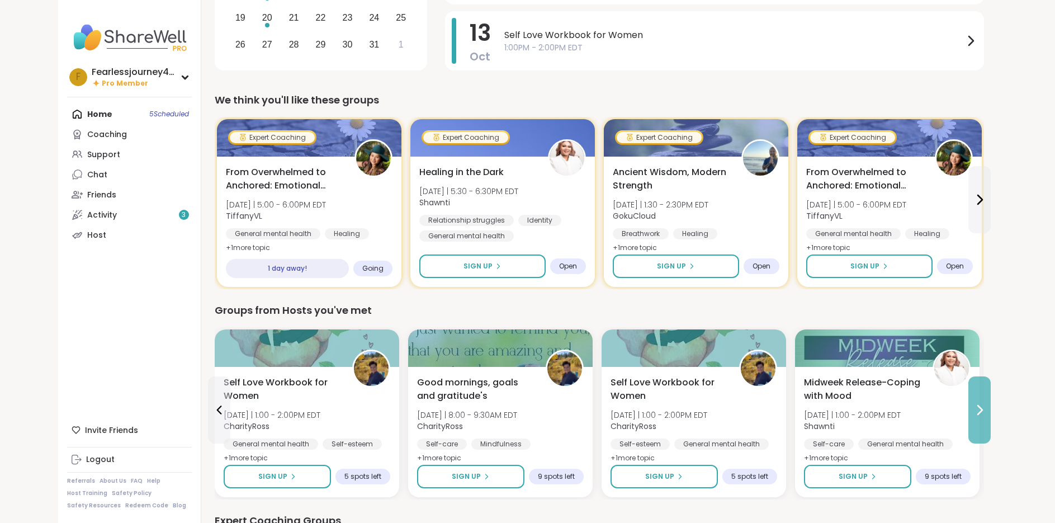
click at [985, 418] on button at bounding box center [980, 409] width 22 height 67
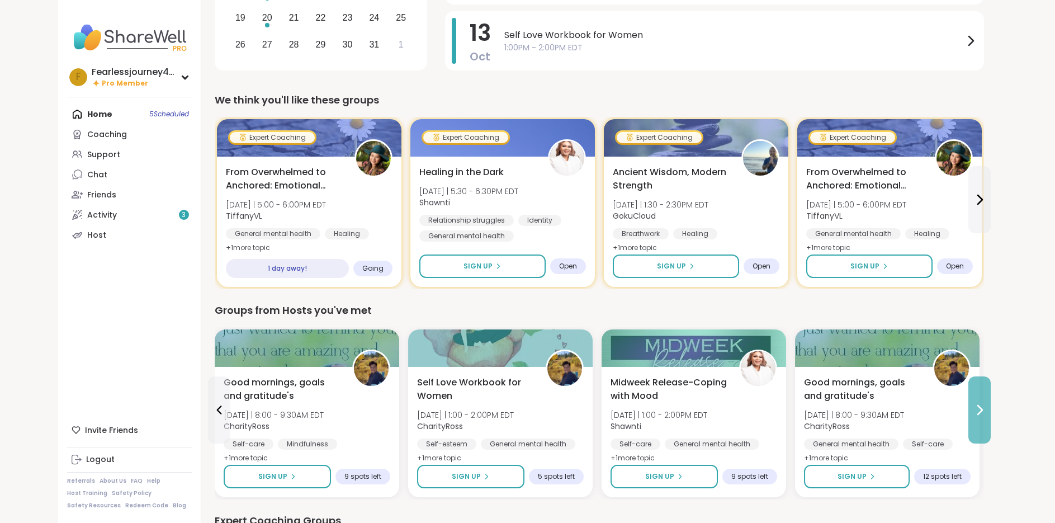
click at [985, 418] on button at bounding box center [980, 409] width 22 height 67
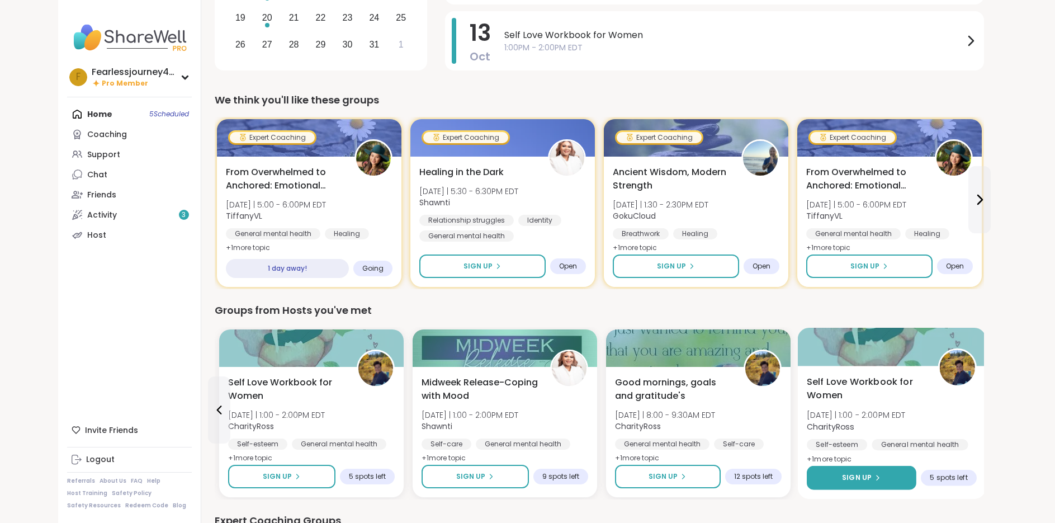
click at [861, 478] on span "Sign Up" at bounding box center [857, 478] width 30 height 10
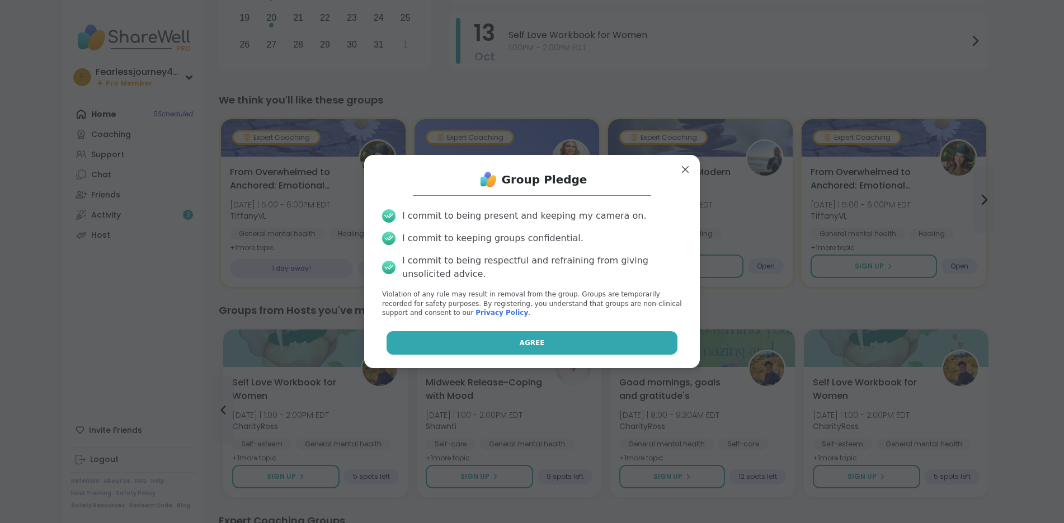
click at [567, 342] on button "Agree" at bounding box center [531, 342] width 291 height 23
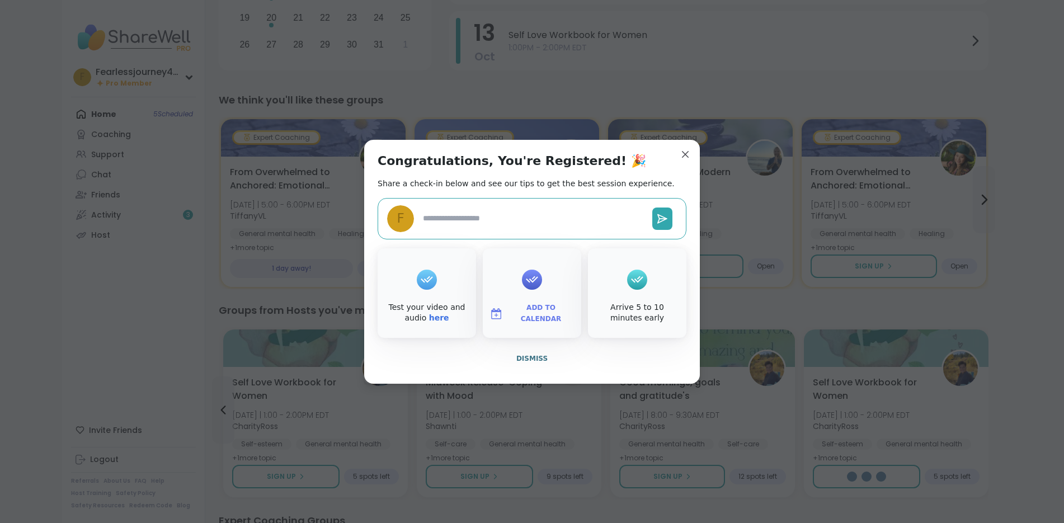
type textarea "*"
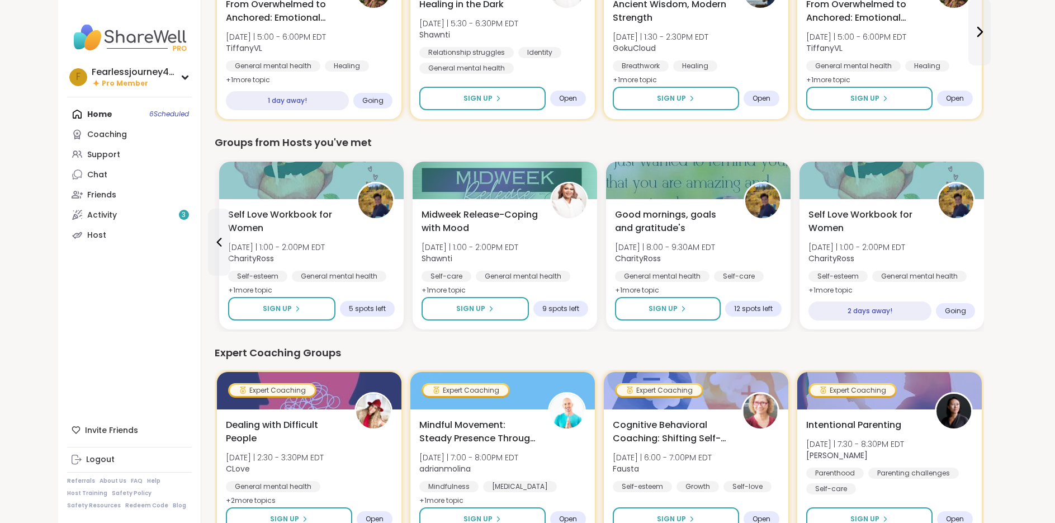
scroll to position [447, 0]
